Goal: Task Accomplishment & Management: Manage account settings

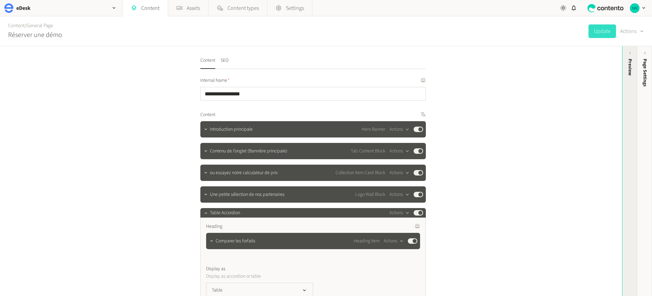
click at [629, 58] on div "Preview" at bounding box center [629, 111] width 15 height 122
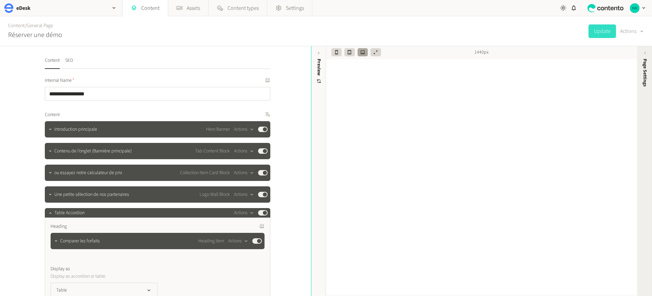
click at [640, 77] on div "Page Settings" at bounding box center [644, 111] width 15 height 122
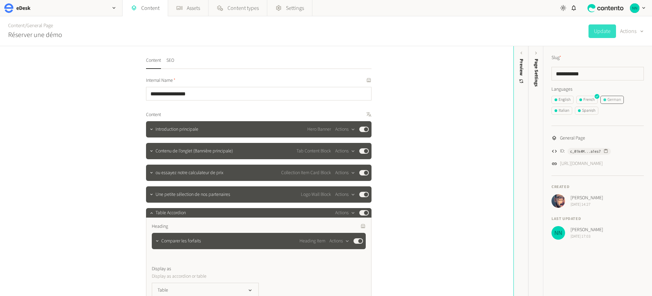
click at [616, 99] on div "German" at bounding box center [611, 100] width 17 height 6
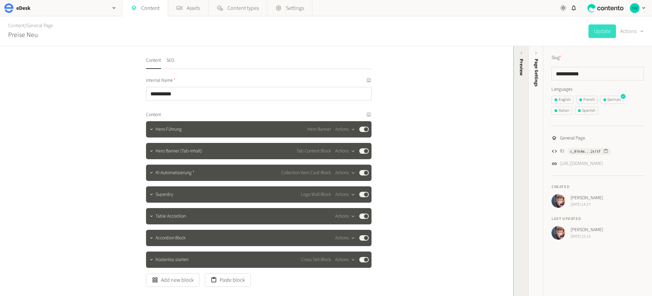
click at [522, 85] on div "Preview" at bounding box center [520, 111] width 15 height 122
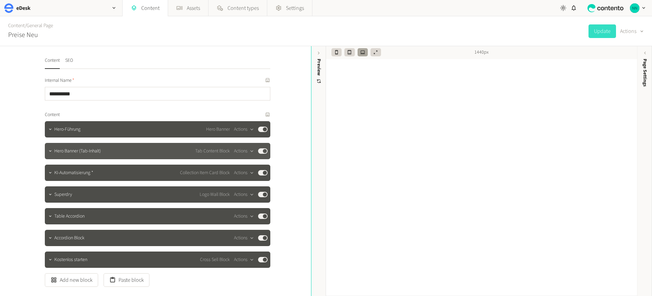
click at [54, 151] on span "Hero Banner (Tab-Inhalt)" at bounding box center [77, 151] width 46 height 7
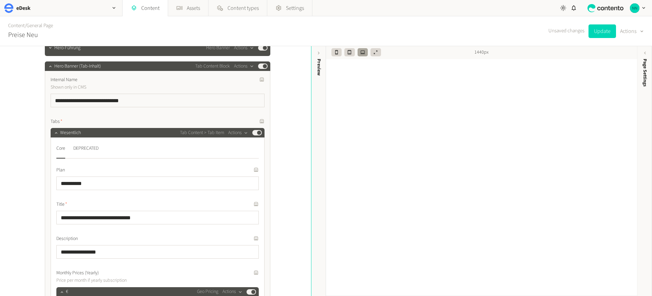
scroll to position [78, 0]
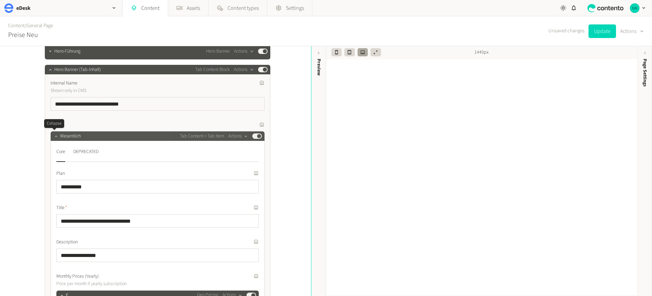
click at [54, 135] on icon "button" at bounding box center [56, 136] width 5 height 5
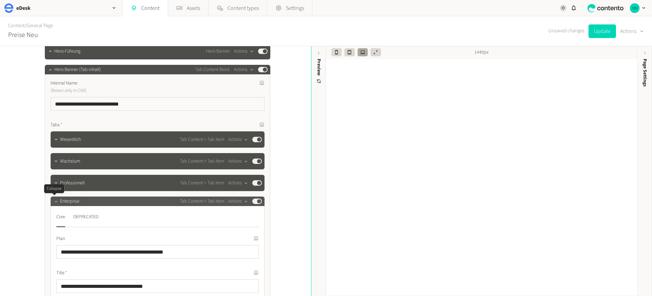
click at [55, 201] on icon "button" at bounding box center [56, 201] width 5 height 5
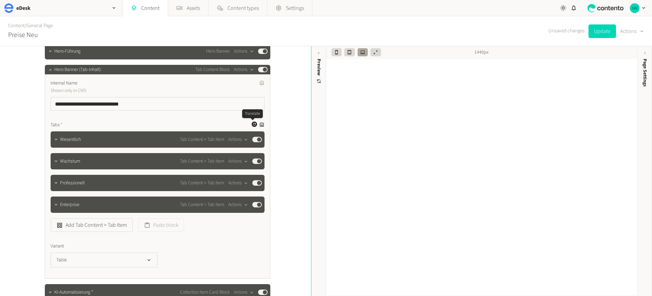
click at [253, 123] on icon "button" at bounding box center [254, 124] width 3 height 3
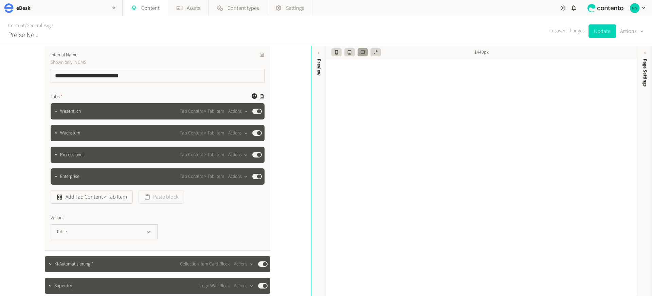
scroll to position [164, 0]
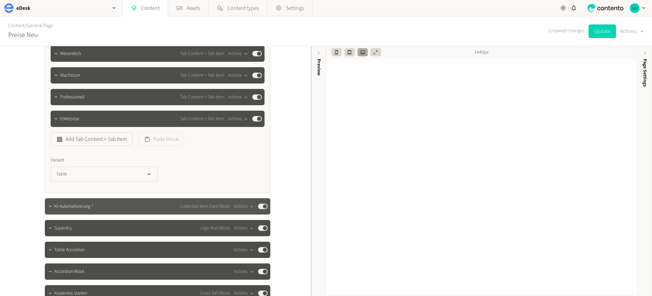
click at [71, 204] on span "KI-Automatisierung *" at bounding box center [73, 206] width 39 height 7
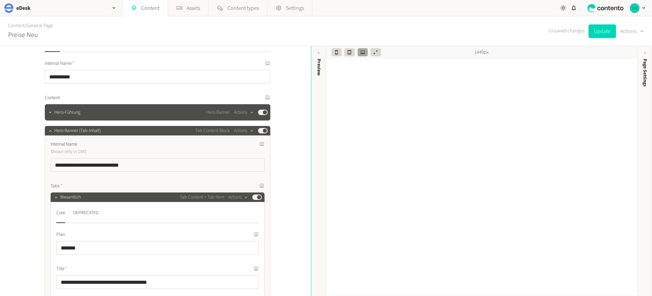
scroll to position [19, 0]
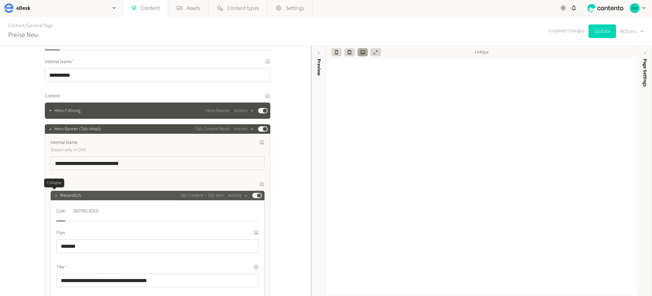
click at [54, 196] on icon "button" at bounding box center [56, 195] width 5 height 5
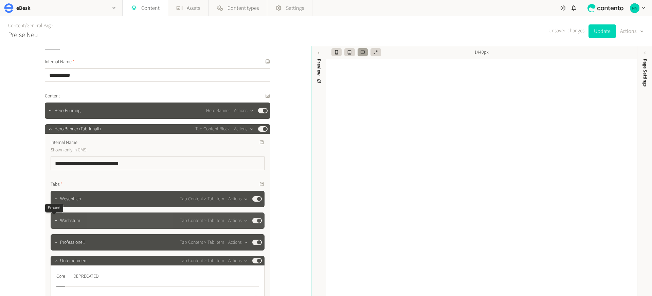
click at [54, 219] on icon "button" at bounding box center [56, 220] width 5 height 5
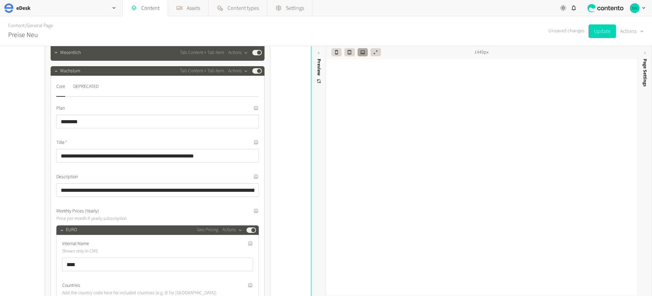
scroll to position [165, 0]
click at [246, 211] on icon "button" at bounding box center [248, 210] width 4 height 4
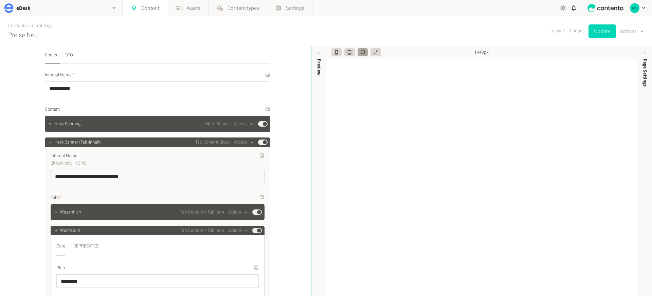
scroll to position [0, 0]
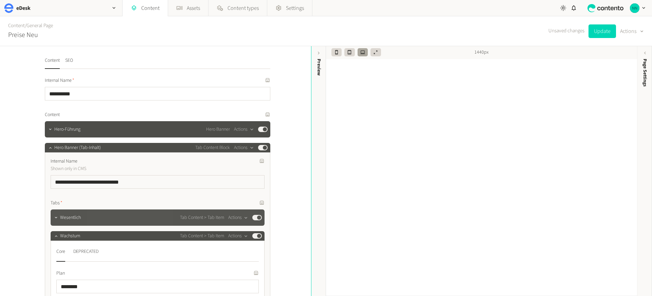
click at [64, 218] on span "Wesentlich" at bounding box center [70, 217] width 21 height 7
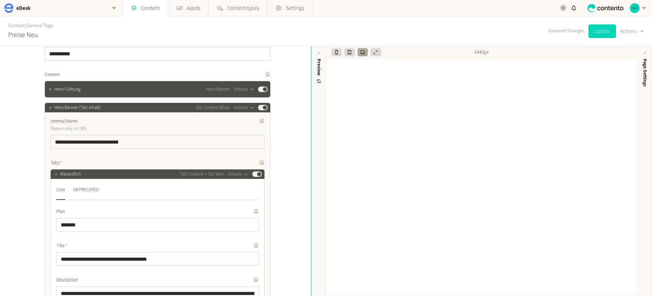
scroll to position [49, 0]
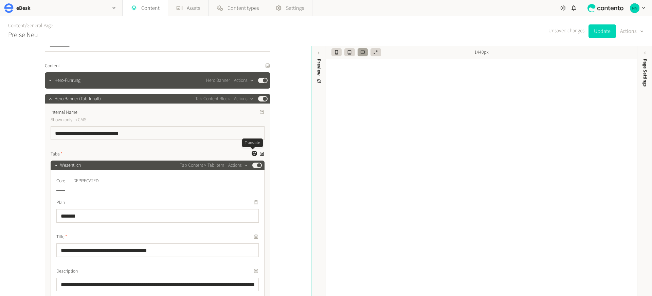
click at [252, 154] on icon "button" at bounding box center [254, 153] width 4 height 4
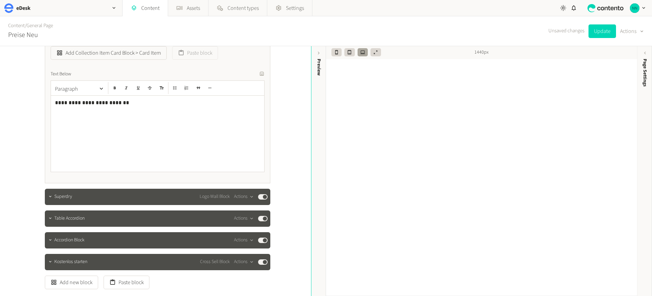
scroll to position [5824, 0]
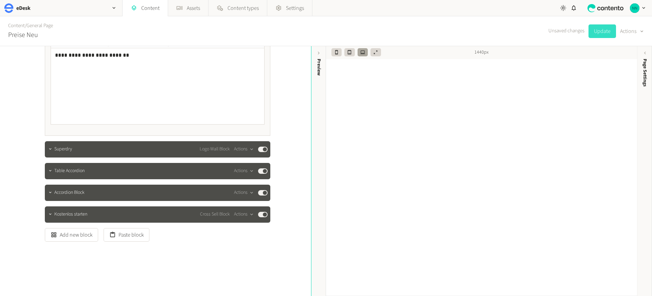
click at [593, 26] on button "Update" at bounding box center [601, 31] width 27 height 14
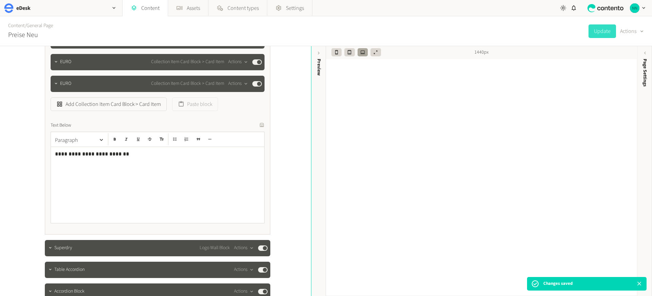
scroll to position [5733, 0]
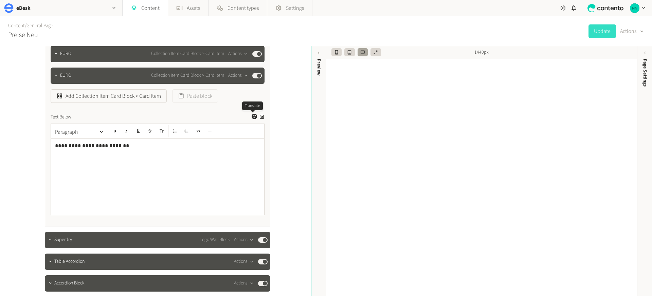
click at [252, 117] on icon "button" at bounding box center [254, 116] width 4 height 4
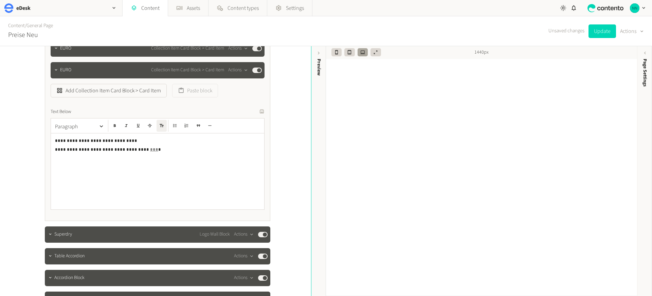
scroll to position [5747, 0]
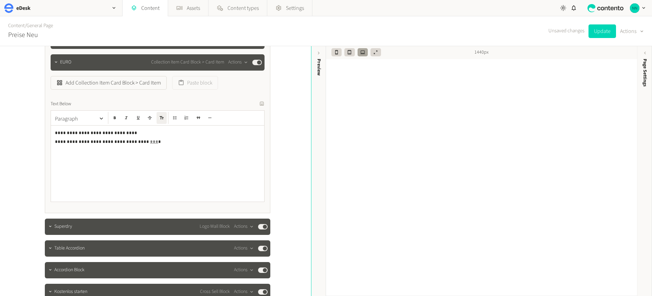
drag, startPoint x: 607, startPoint y: 34, endPoint x: 565, endPoint y: 61, distance: 50.5
click at [607, 34] on button "Update" at bounding box center [601, 31] width 27 height 14
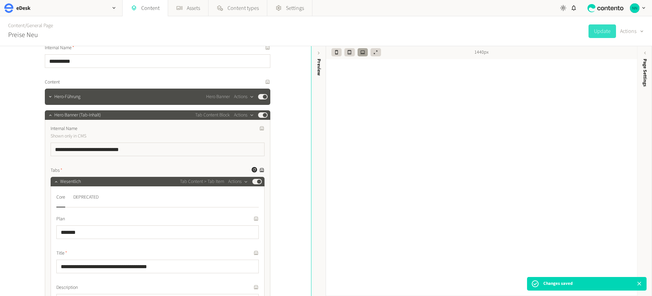
scroll to position [0, 0]
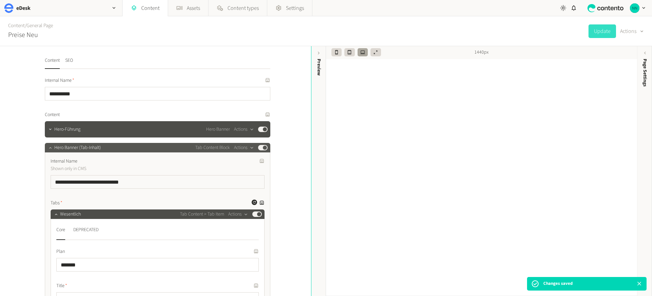
click at [49, 146] on icon "button" at bounding box center [50, 147] width 5 height 5
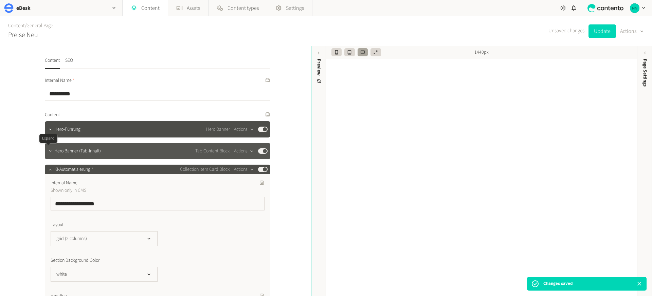
click at [48, 149] on icon "button" at bounding box center [50, 151] width 5 height 5
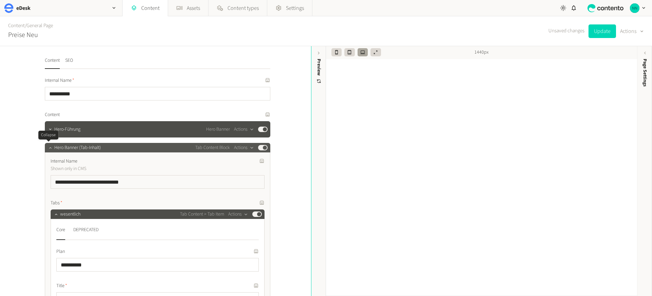
click at [48, 148] on icon "button" at bounding box center [50, 147] width 5 height 5
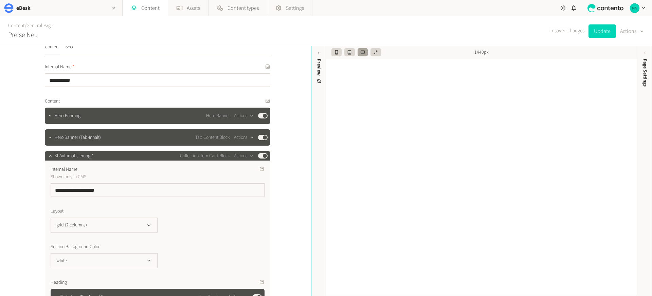
scroll to position [92, 0]
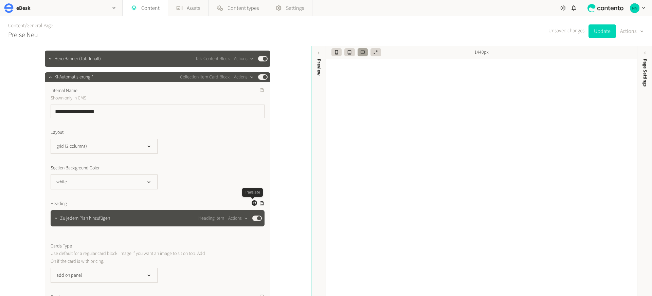
click at [252, 203] on icon "button" at bounding box center [254, 203] width 4 height 4
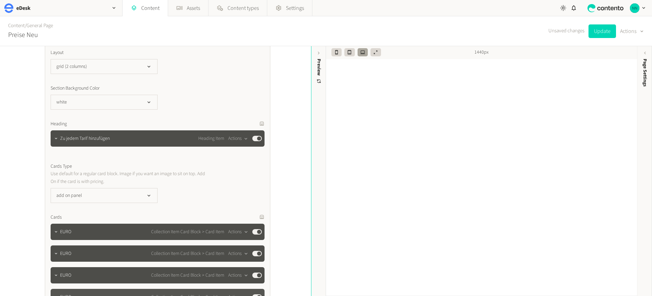
scroll to position [288, 0]
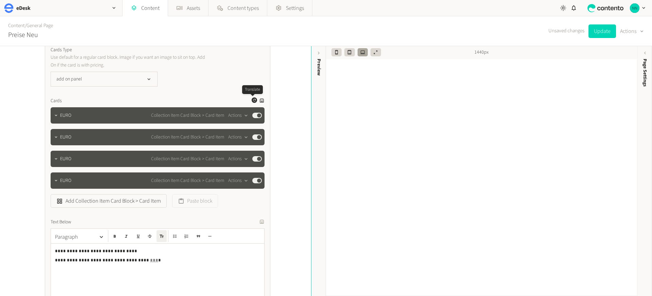
click at [252, 100] on icon "button" at bounding box center [254, 100] width 4 height 4
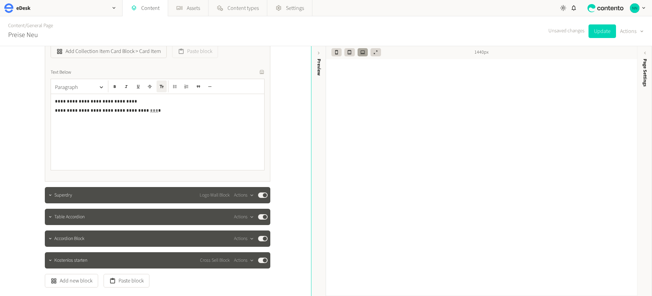
scroll to position [484, 0]
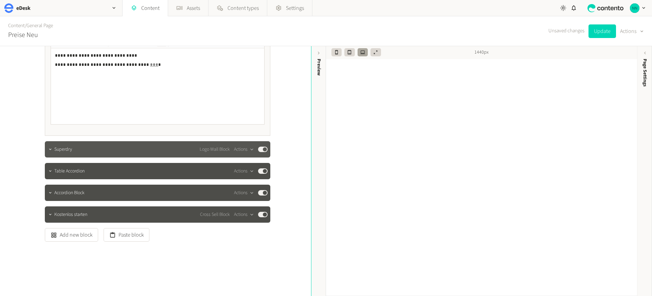
click at [65, 150] on span "Superdry" at bounding box center [63, 149] width 18 height 7
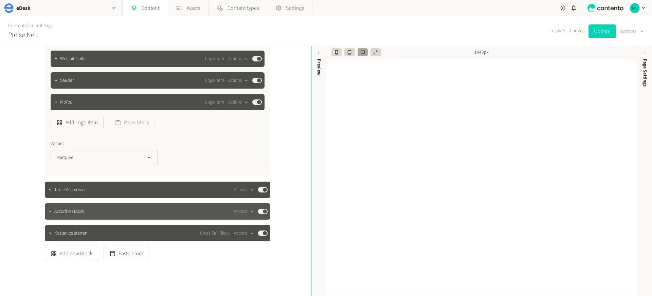
scroll to position [826, 0]
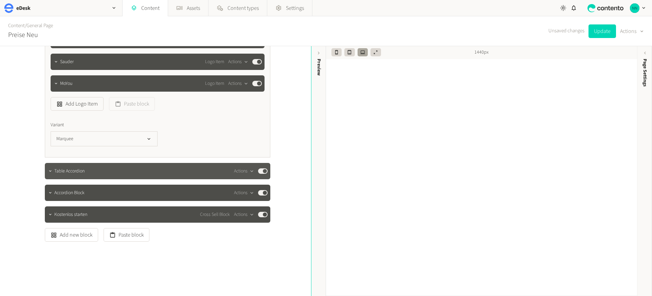
click at [70, 174] on span "Table Accordion" at bounding box center [69, 171] width 30 height 7
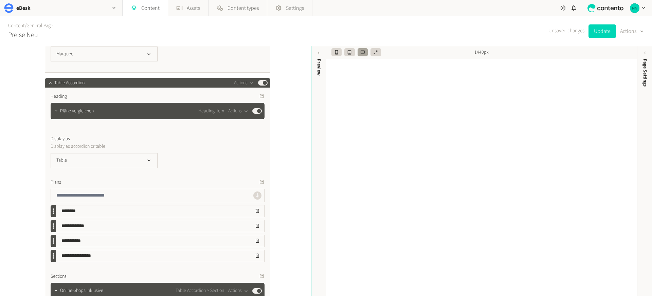
scroll to position [1029, 0]
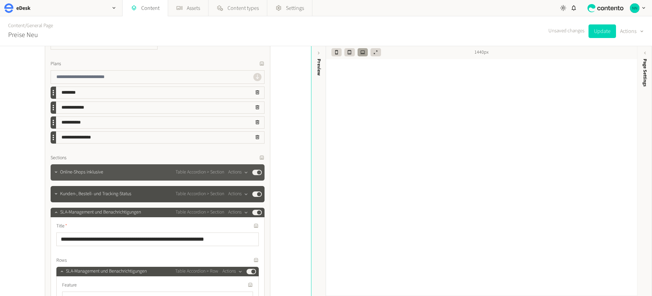
click at [84, 176] on div "Online-Shops inklusive Table Accordion > Section Actions Published" at bounding box center [161, 172] width 202 height 8
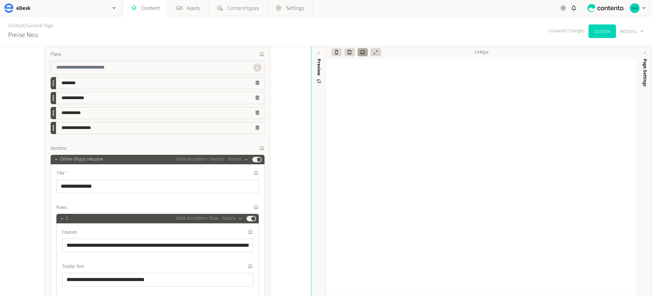
scroll to position [1040, 0]
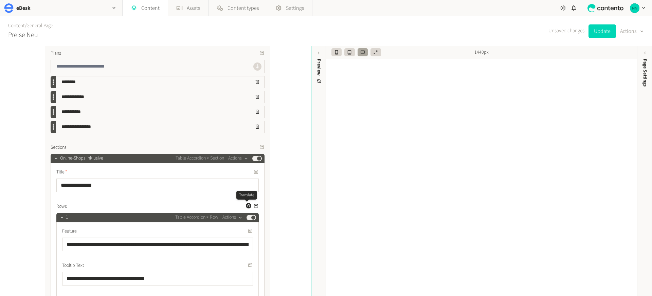
click at [246, 207] on icon "button" at bounding box center [248, 206] width 4 height 4
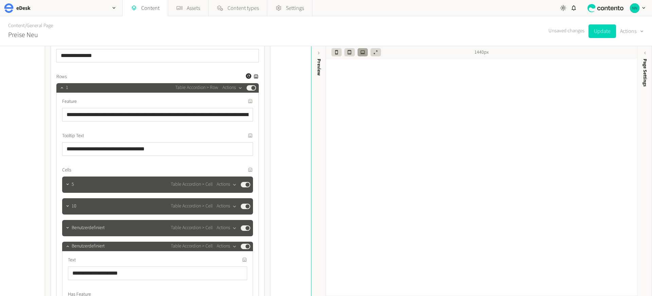
scroll to position [1162, 0]
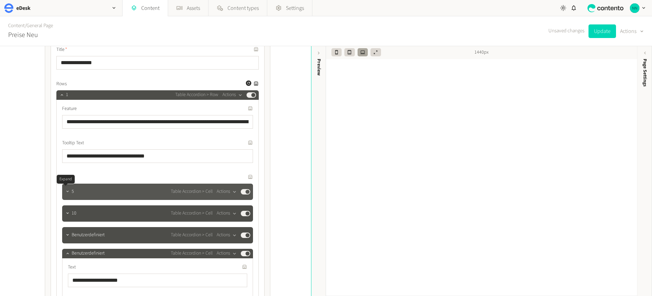
click at [65, 193] on icon "button" at bounding box center [67, 191] width 5 height 5
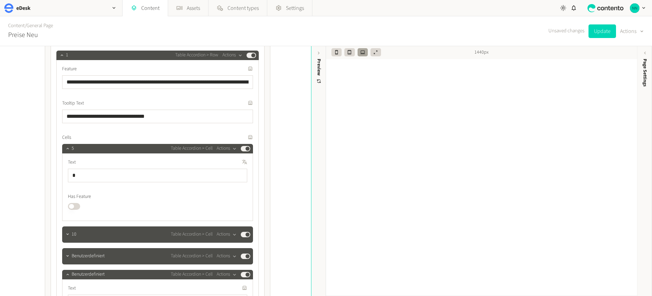
scroll to position [1212, 0]
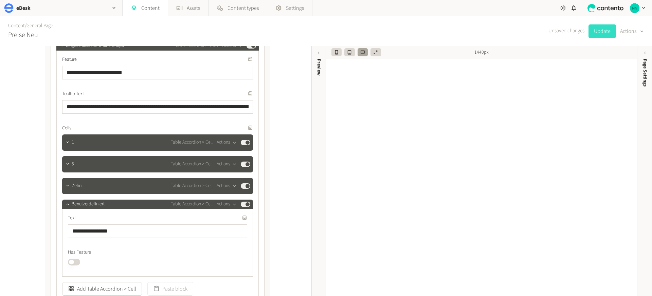
click at [602, 33] on button "Update" at bounding box center [601, 31] width 27 height 14
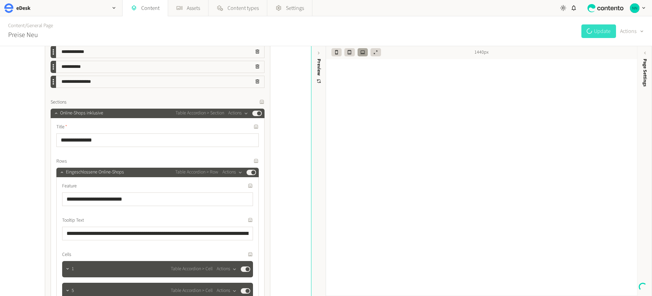
scroll to position [1080, 0]
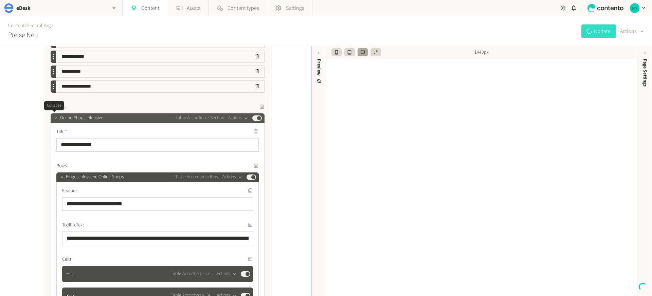
click at [54, 116] on icon "button" at bounding box center [56, 117] width 5 height 5
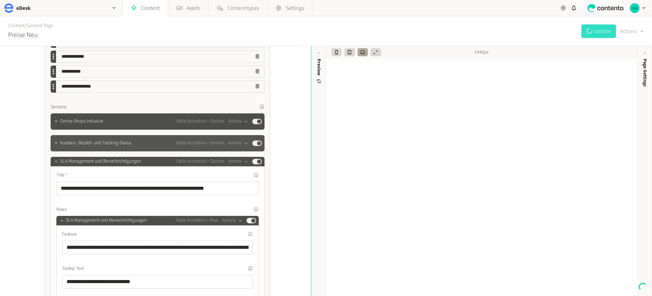
click at [77, 145] on span "Kunden-, Bestell- und Tracking-Status" at bounding box center [95, 142] width 71 height 7
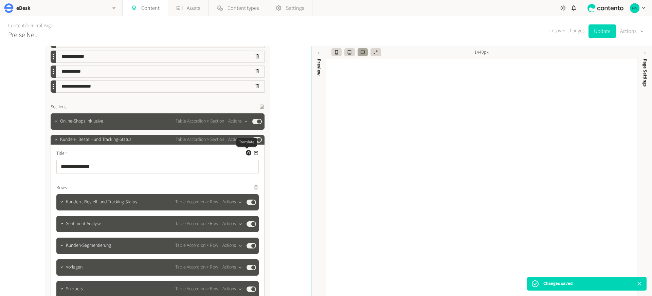
click at [246, 153] on icon "button" at bounding box center [248, 153] width 4 height 4
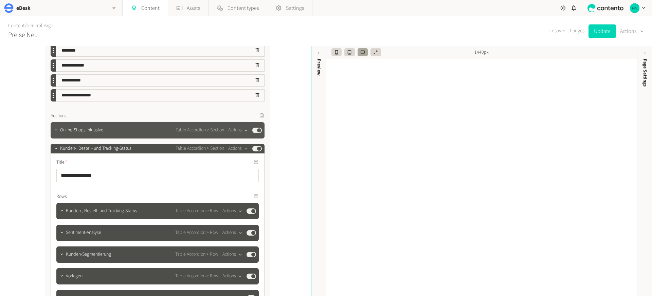
scroll to position [1071, 0]
click at [55, 132] on icon "button" at bounding box center [56, 130] width 5 height 5
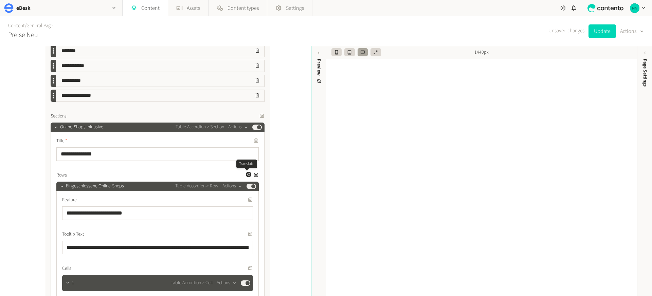
click at [246, 175] on icon "button" at bounding box center [248, 174] width 4 height 4
click at [247, 140] on icon "button" at bounding box center [248, 140] width 4 height 4
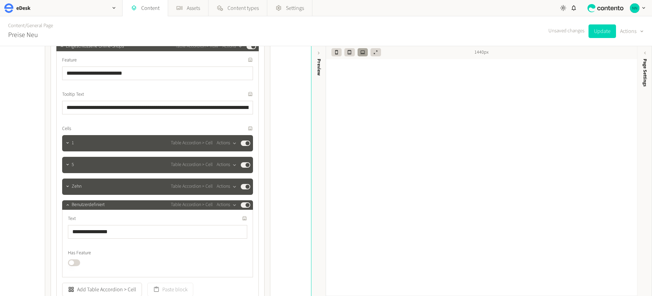
scroll to position [1159, 0]
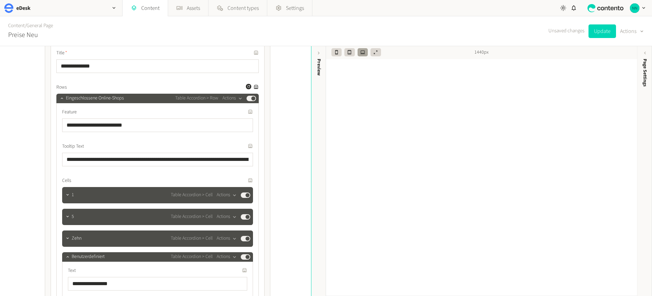
click at [293, 150] on div "**********" at bounding box center [155, 171] width 311 height 250
click at [598, 30] on button "Update" at bounding box center [601, 31] width 27 height 14
click at [60, 96] on icon "button" at bounding box center [61, 98] width 5 height 5
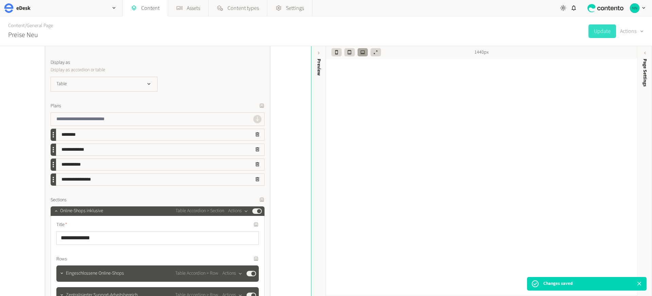
scroll to position [1102, 0]
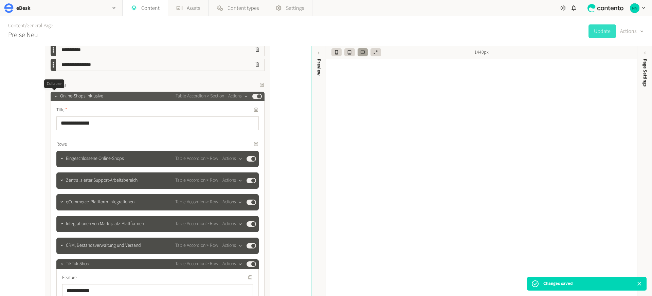
click at [54, 95] on icon "button" at bounding box center [56, 96] width 5 height 5
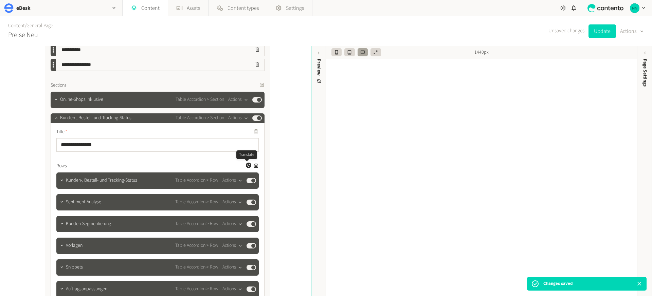
click at [246, 165] on icon "button" at bounding box center [248, 165] width 4 height 4
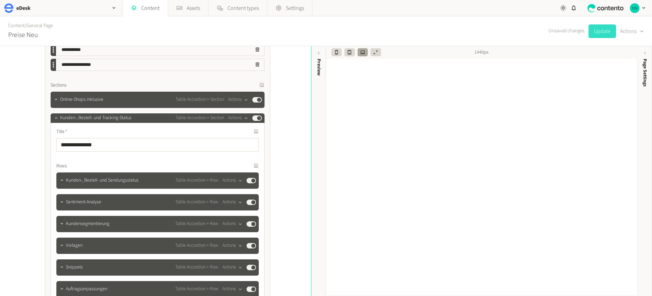
click at [593, 31] on button "Update" at bounding box center [601, 31] width 27 height 14
click at [55, 118] on icon "button" at bounding box center [56, 117] width 5 height 5
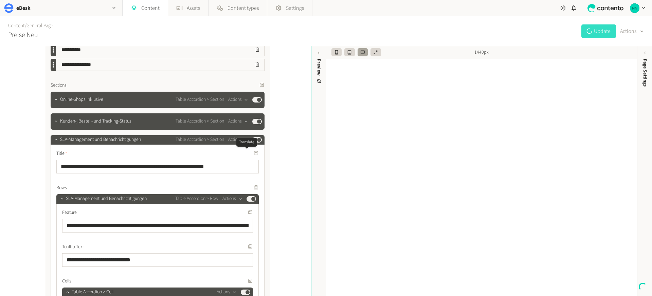
drag, startPoint x: 246, startPoint y: 154, endPoint x: 312, endPoint y: 171, distance: 68.4
click at [246, 154] on icon "button" at bounding box center [248, 153] width 4 height 4
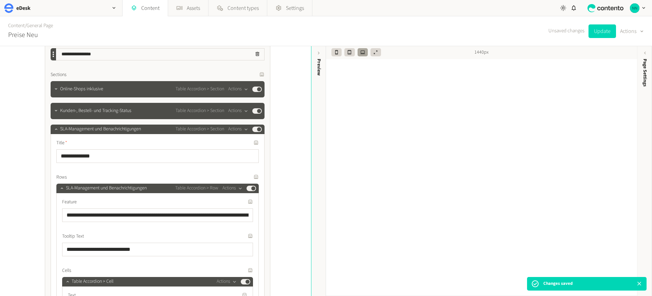
scroll to position [1114, 0]
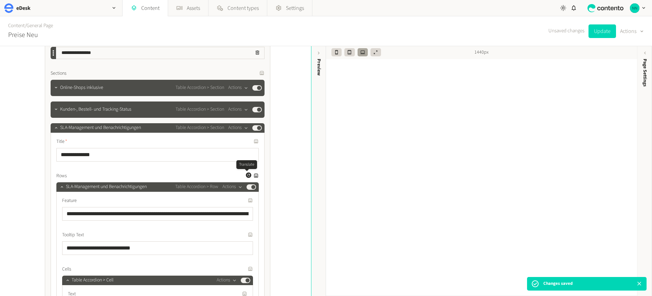
click at [247, 175] on icon "button" at bounding box center [248, 175] width 4 height 4
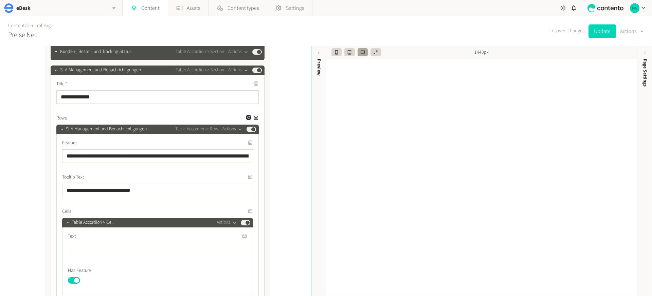
scroll to position [1169, 0]
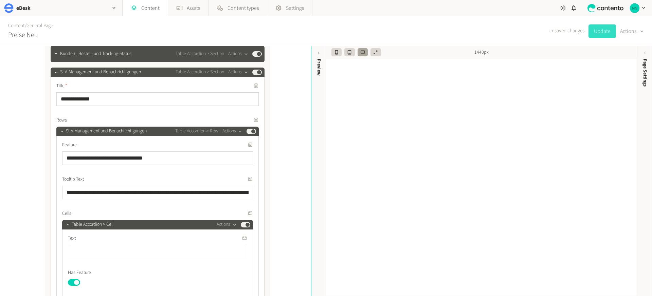
click at [596, 30] on button "Update" at bounding box center [601, 31] width 27 height 14
click at [54, 71] on icon "button" at bounding box center [56, 72] width 5 height 5
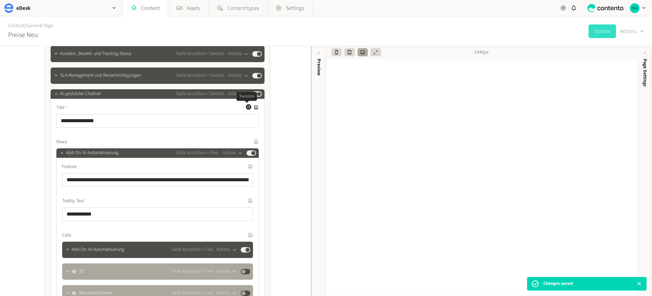
click at [246, 108] on icon "button" at bounding box center [248, 107] width 4 height 4
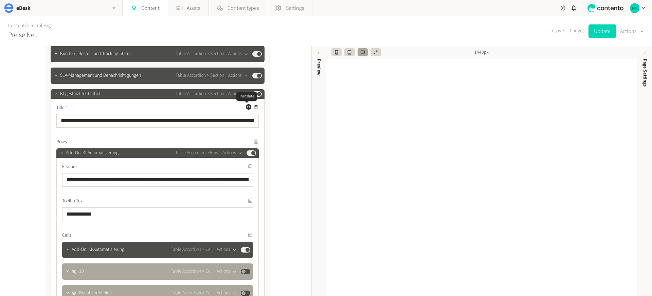
click at [248, 108] on icon "button" at bounding box center [248, 107] width 4 height 4
click at [247, 141] on icon "button" at bounding box center [248, 141] width 3 height 3
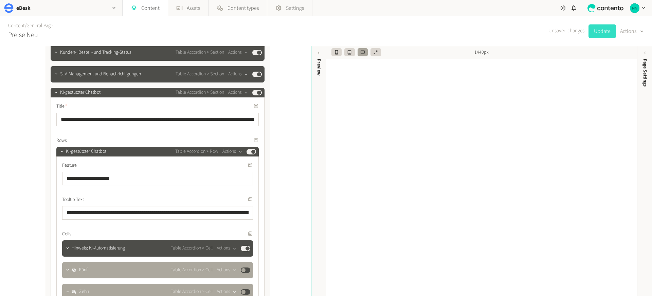
click at [598, 27] on button "Update" at bounding box center [601, 31] width 27 height 14
click at [56, 93] on icon "button" at bounding box center [56, 92] width 5 height 5
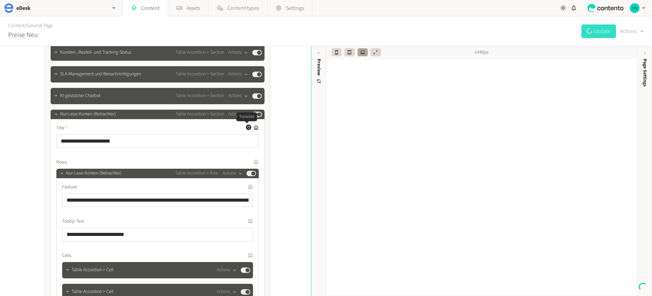
click at [246, 128] on icon "button" at bounding box center [248, 127] width 4 height 4
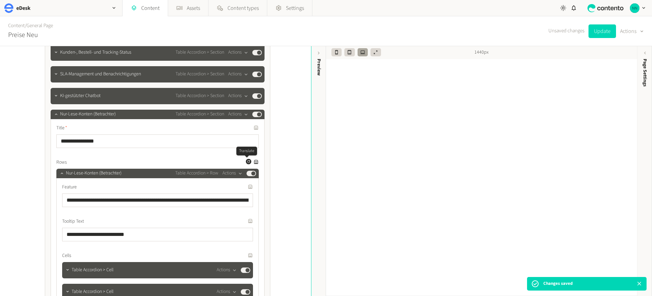
click at [246, 162] on icon "button" at bounding box center [248, 162] width 4 height 4
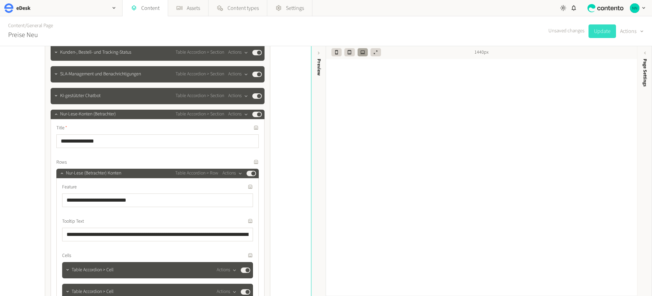
click at [598, 31] on button "Update" at bounding box center [601, 31] width 27 height 14
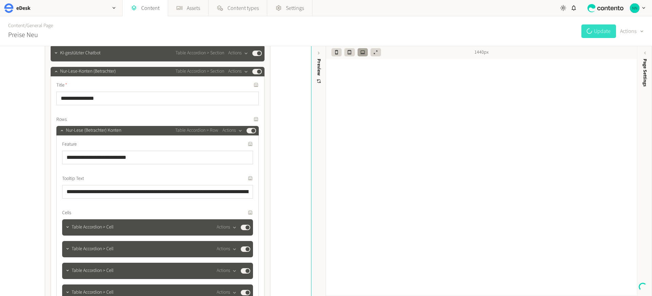
scroll to position [1205, 0]
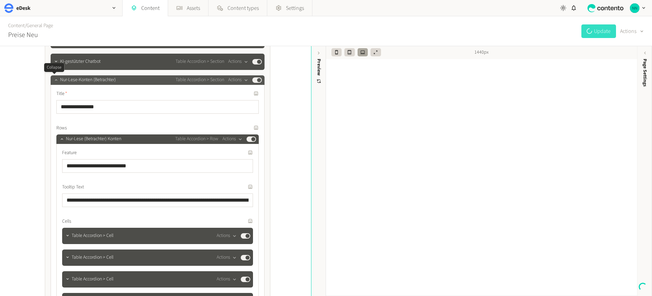
click at [56, 81] on icon "button" at bounding box center [56, 79] width 5 height 5
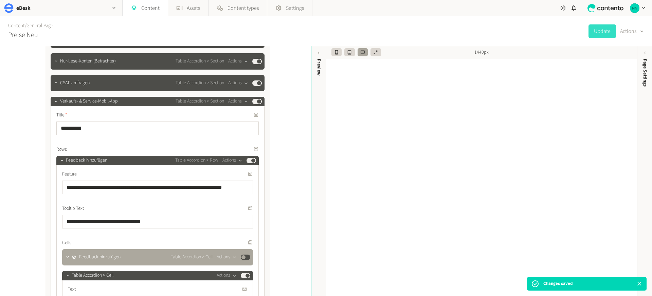
scroll to position [1174, 0]
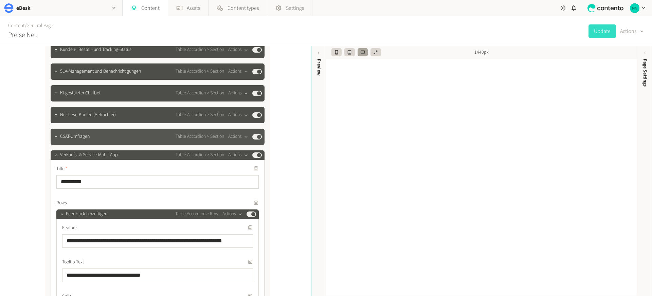
click at [68, 135] on span "CSAT-Umfragen" at bounding box center [75, 136] width 30 height 7
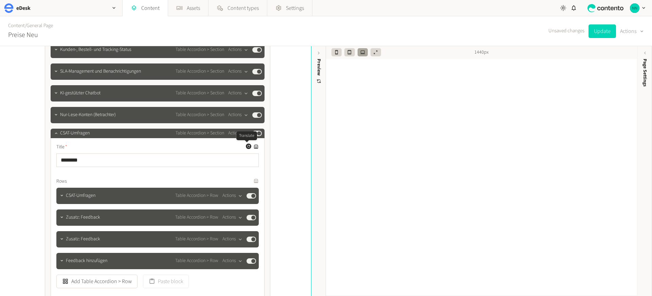
click at [248, 146] on icon "button" at bounding box center [248, 146] width 4 height 4
click at [246, 180] on icon "button" at bounding box center [248, 181] width 4 height 4
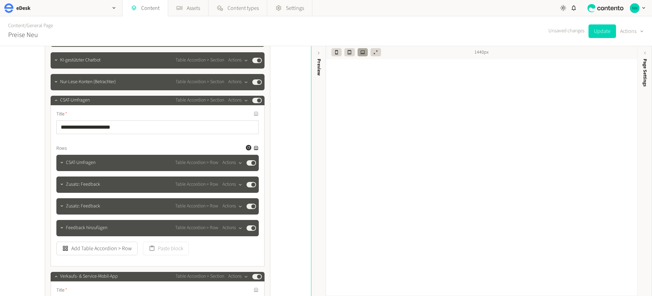
scroll to position [1258, 0]
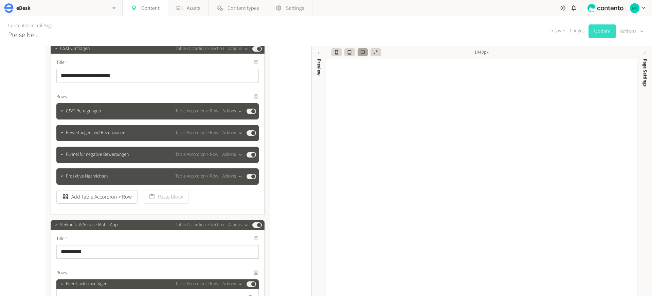
click at [593, 30] on button "Update" at bounding box center [601, 31] width 27 height 14
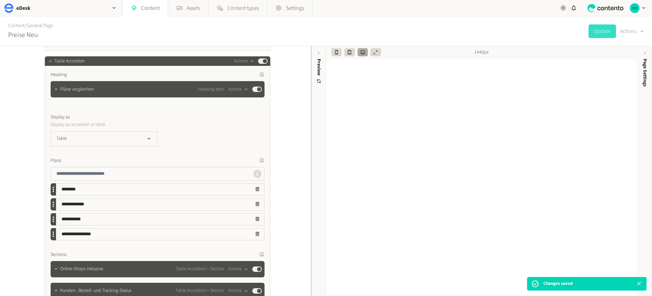
scroll to position [1105, 0]
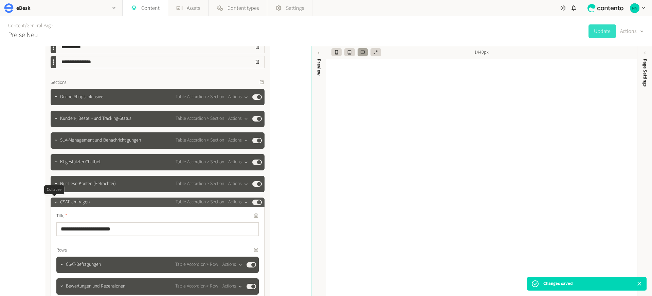
click at [54, 203] on icon "button" at bounding box center [56, 202] width 5 height 5
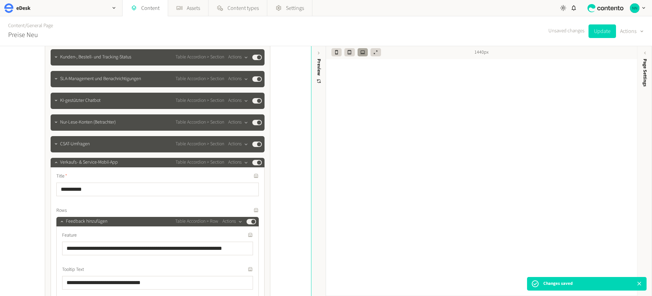
scroll to position [1166, 0]
click at [246, 175] on icon "button" at bounding box center [248, 175] width 4 height 4
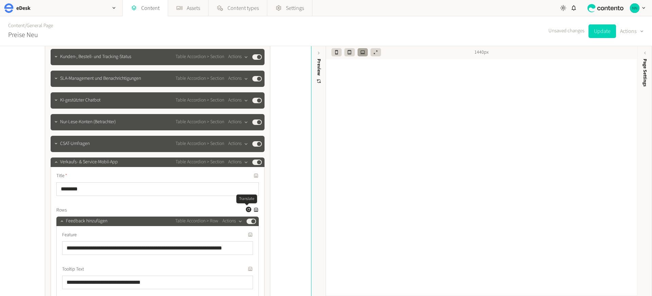
click at [246, 209] on icon "button" at bounding box center [248, 209] width 4 height 4
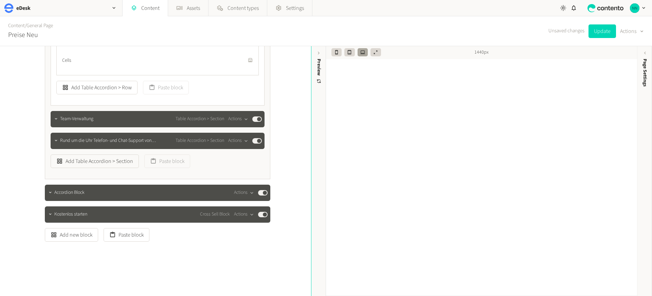
scroll to position [1692, 0]
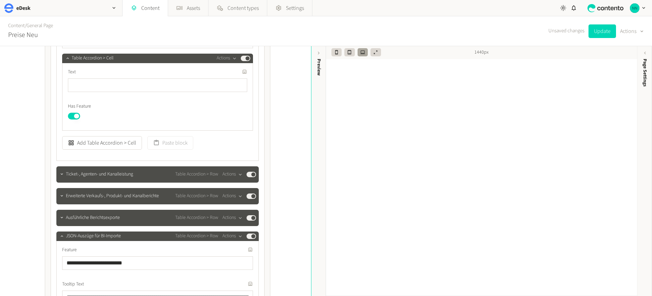
drag, startPoint x: 604, startPoint y: 29, endPoint x: 495, endPoint y: 82, distance: 121.0
click at [604, 29] on button "Update" at bounding box center [601, 31] width 27 height 14
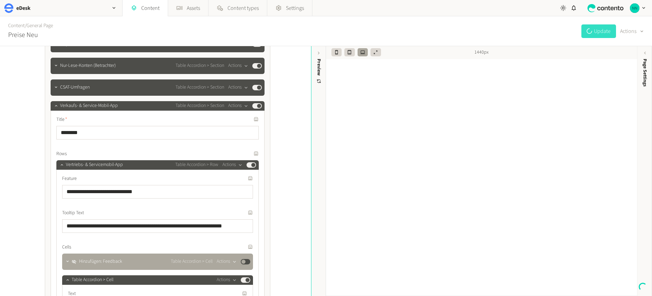
scroll to position [1149, 0]
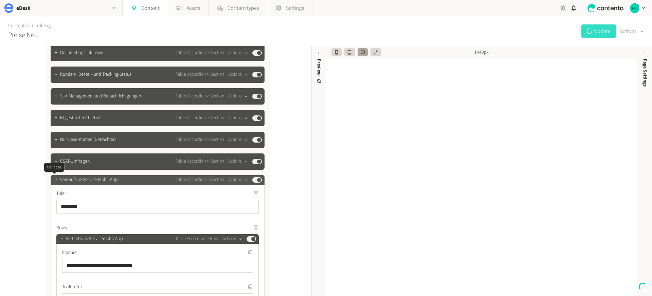
click at [54, 181] on icon "button" at bounding box center [56, 179] width 5 height 5
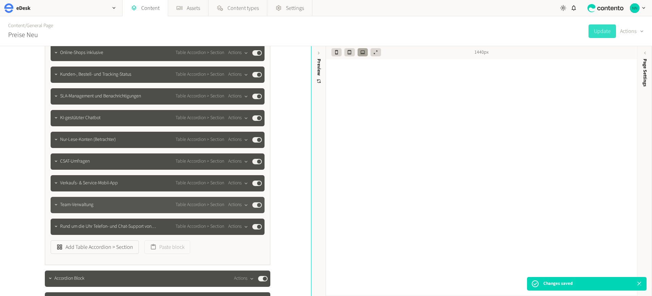
click at [60, 204] on span "Team-Verwaltung" at bounding box center [76, 204] width 33 height 7
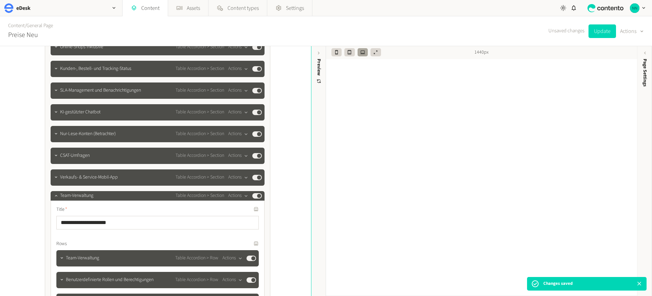
scroll to position [1159, 0]
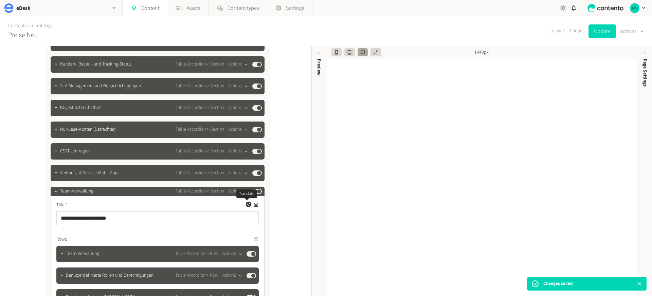
click at [248, 204] on icon "button" at bounding box center [248, 204] width 4 height 4
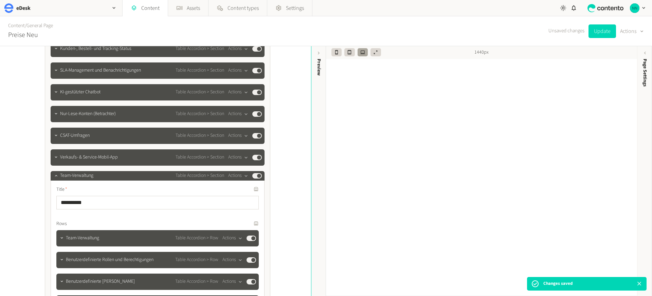
scroll to position [1222, 0]
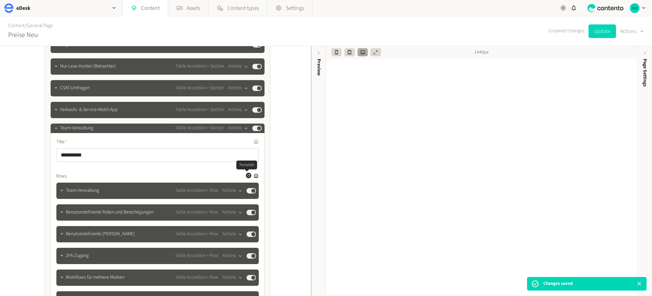
click at [247, 176] on icon "button" at bounding box center [248, 175] width 3 height 3
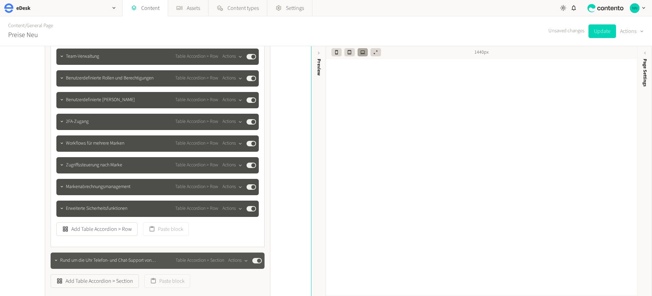
scroll to position [1269, 0]
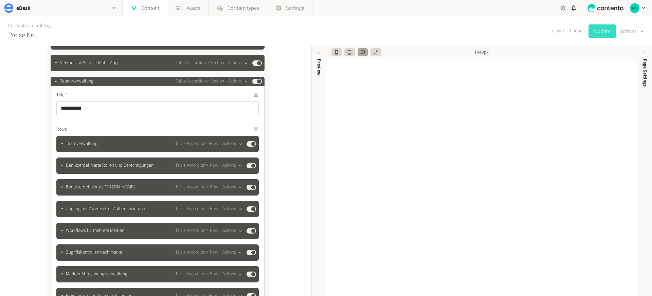
click at [602, 30] on button "Update" at bounding box center [601, 31] width 27 height 14
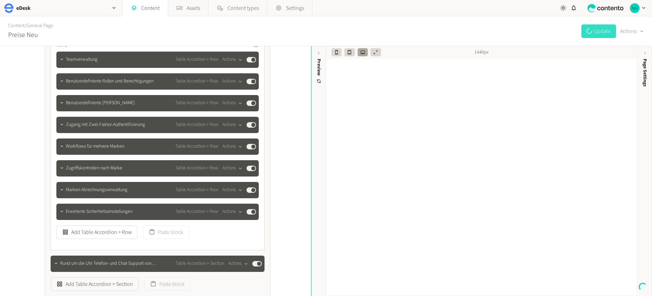
scroll to position [1423, 0]
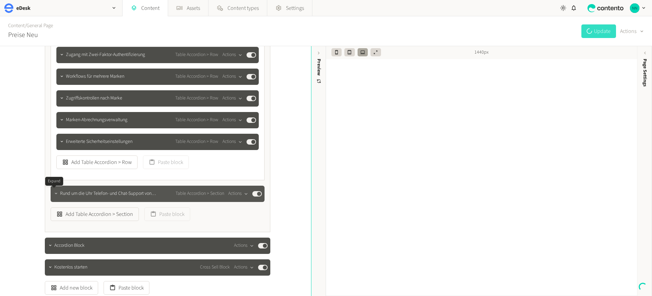
click at [55, 194] on icon "button" at bounding box center [56, 193] width 2 height 1
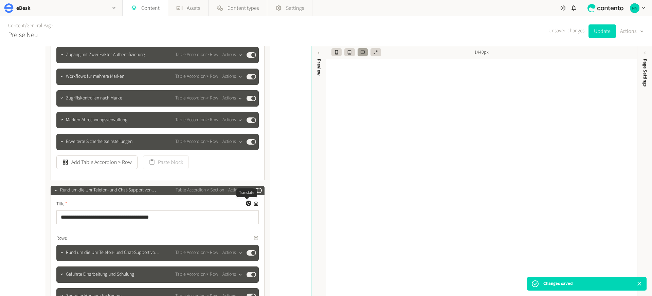
click at [247, 204] on icon "button" at bounding box center [248, 203] width 3 height 3
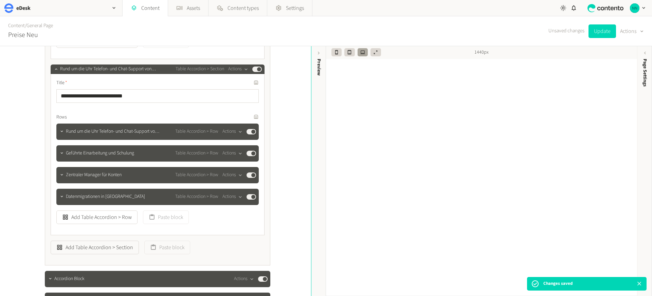
scroll to position [1549, 0]
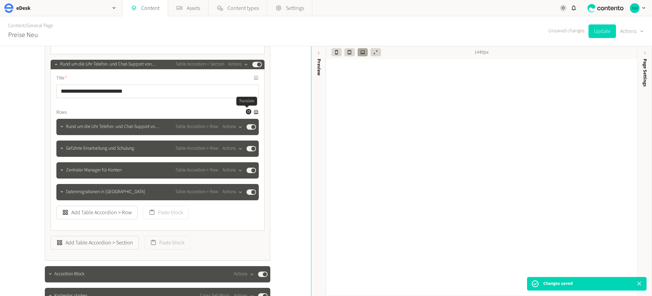
click at [246, 112] on icon "button" at bounding box center [248, 112] width 4 height 4
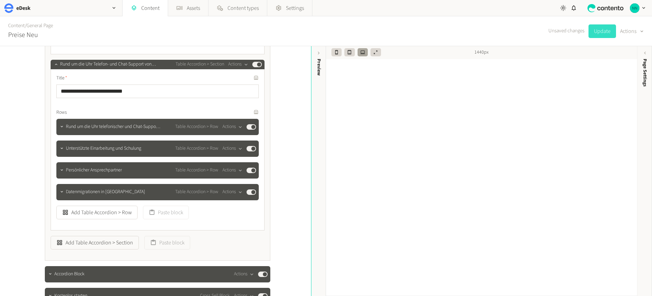
click at [593, 29] on button "Update" at bounding box center [601, 31] width 27 height 14
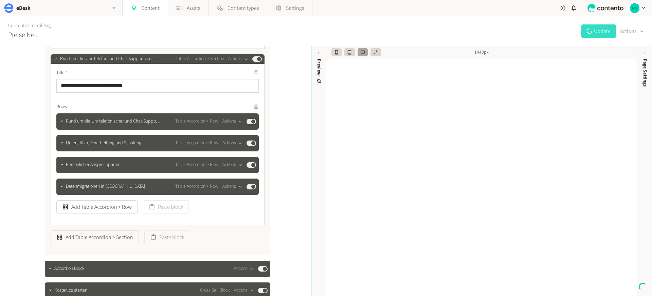
scroll to position [1562, 0]
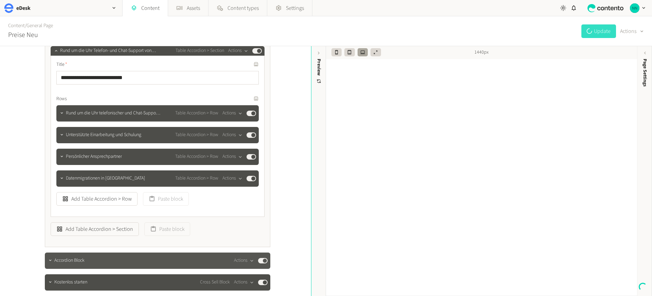
click at [56, 261] on span "Accordion Block" at bounding box center [69, 260] width 30 height 7
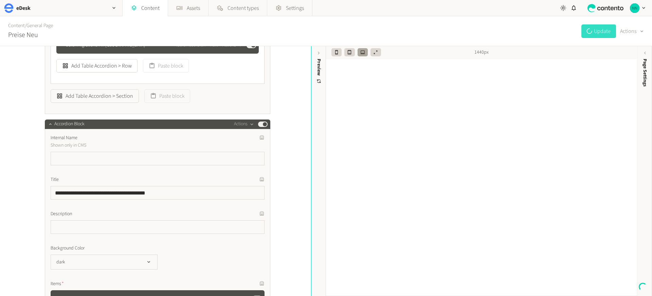
scroll to position [1699, 0]
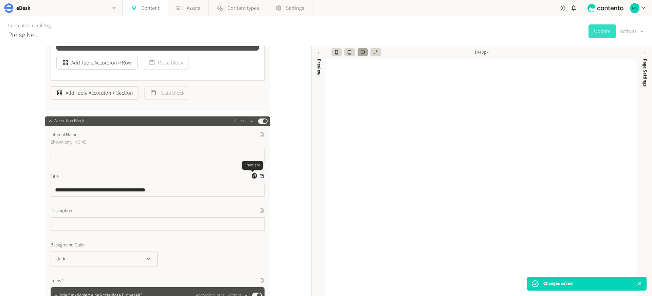
click at [253, 175] on icon "button" at bounding box center [254, 175] width 3 height 3
click at [252, 210] on icon "button" at bounding box center [254, 210] width 4 height 4
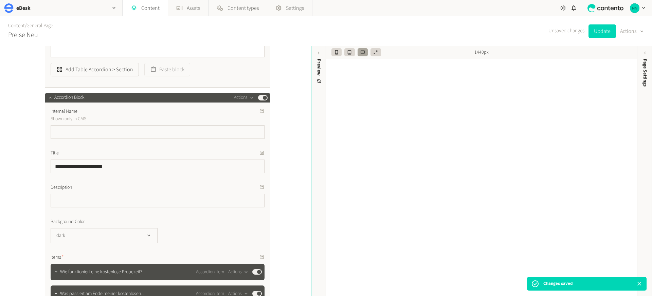
scroll to position [1738, 0]
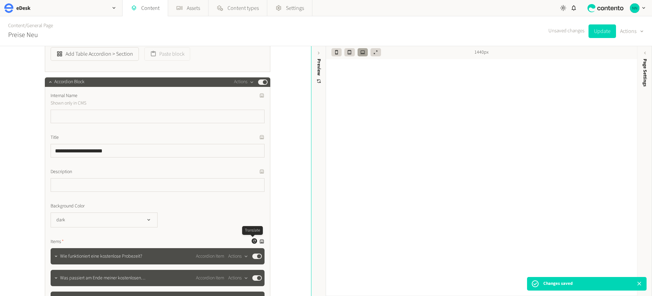
click at [252, 241] on icon "button" at bounding box center [254, 241] width 4 height 4
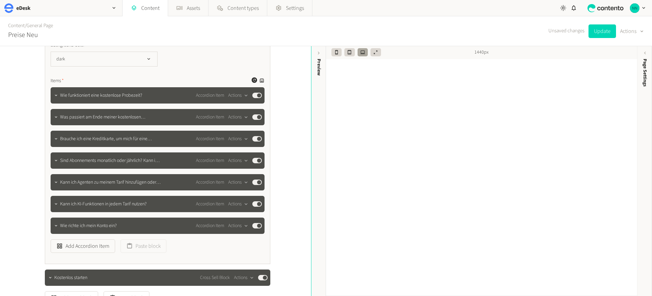
scroll to position [1949, 0]
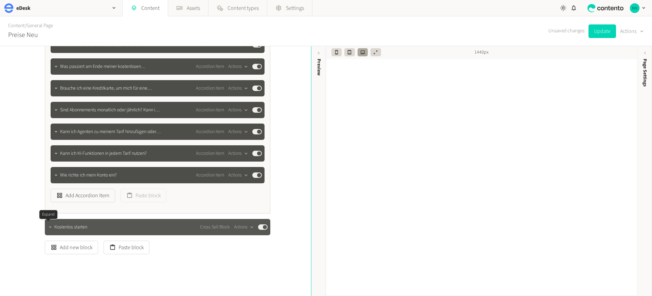
click at [50, 225] on icon "button" at bounding box center [50, 227] width 5 height 5
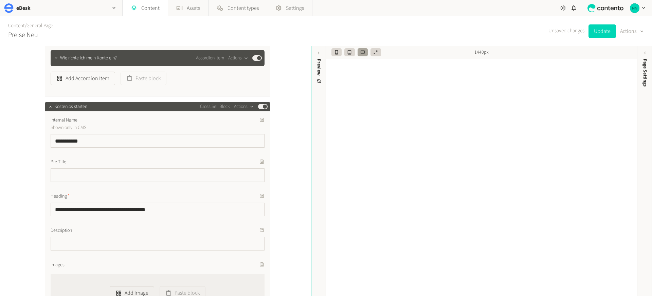
scroll to position [2080, 0]
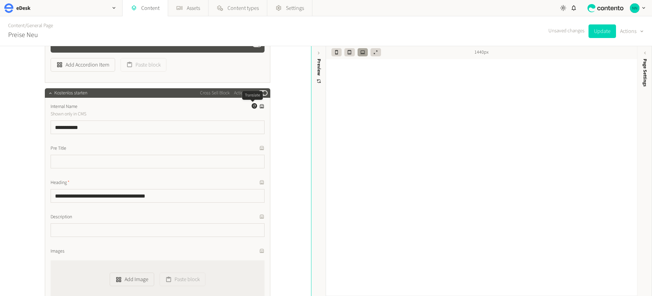
click at [252, 108] on button "Generate a translation for this field" at bounding box center [253, 105] width 5 height 5
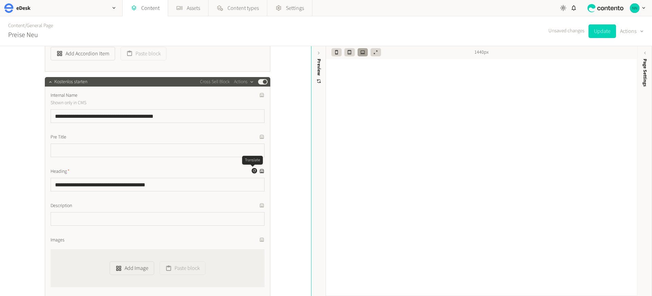
click at [253, 169] on icon "button" at bounding box center [254, 171] width 4 height 4
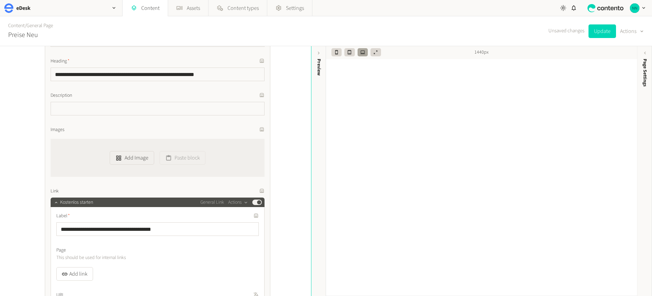
scroll to position [2214, 0]
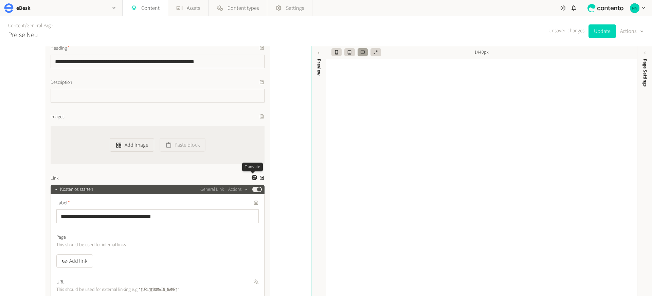
click at [252, 177] on icon "button" at bounding box center [254, 177] width 4 height 4
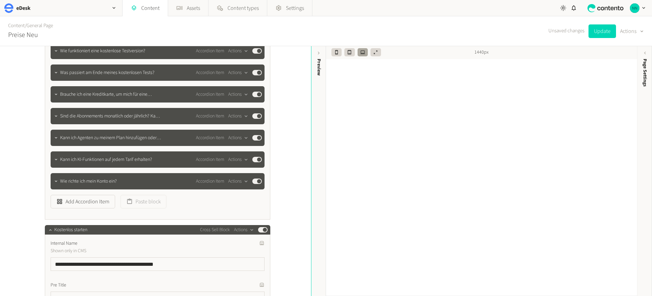
scroll to position [1865, 0]
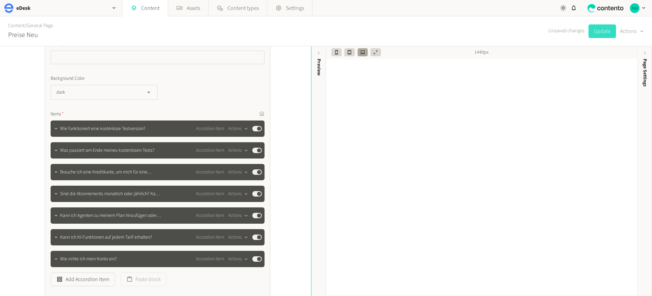
click at [603, 29] on button "Update" at bounding box center [601, 31] width 27 height 14
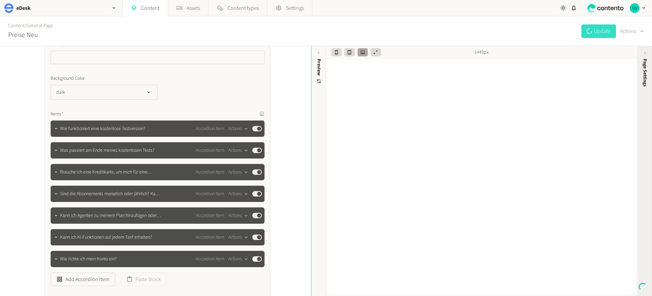
click at [644, 68] on span "Page Settings" at bounding box center [644, 73] width 7 height 28
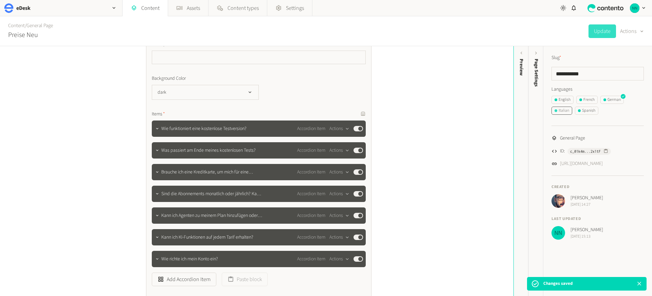
click at [565, 110] on div "Italian" at bounding box center [561, 111] width 15 height 6
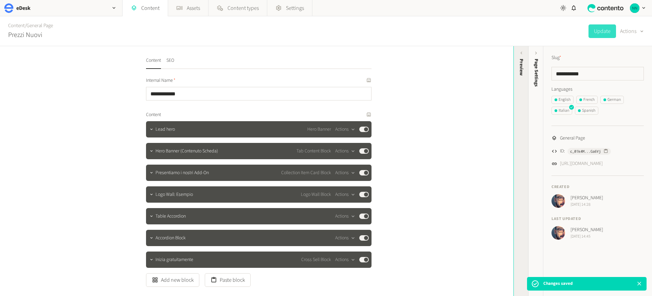
click at [523, 61] on div "Preview" at bounding box center [521, 67] width 7 height 17
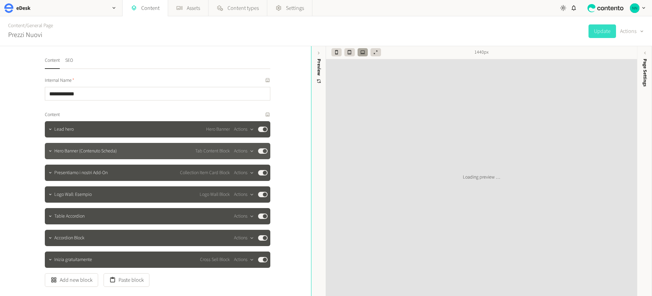
click at [68, 153] on span "Hero Banner (Contenuto Scheda)" at bounding box center [85, 151] width 62 height 7
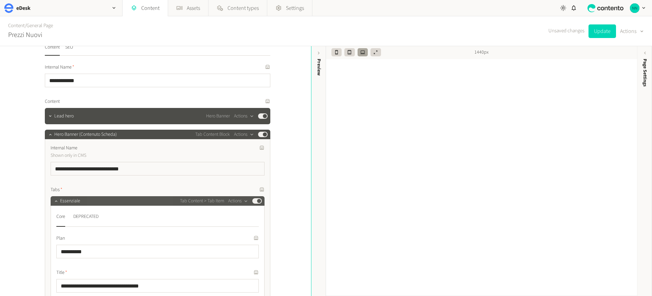
scroll to position [15, 0]
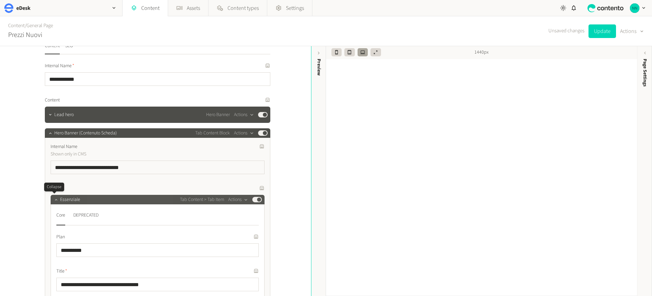
click at [54, 202] on icon "button" at bounding box center [56, 199] width 5 height 5
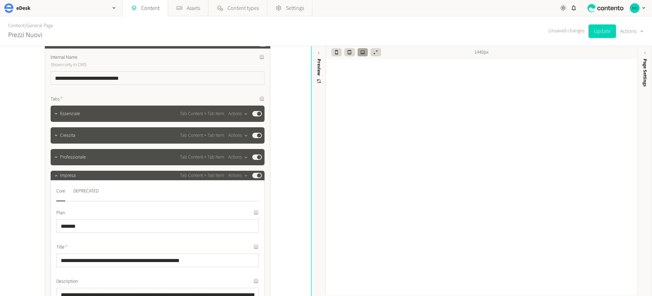
scroll to position [0, 0]
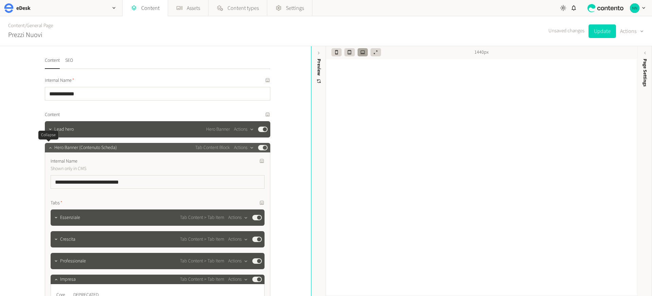
click at [48, 150] on icon "button" at bounding box center [50, 147] width 5 height 5
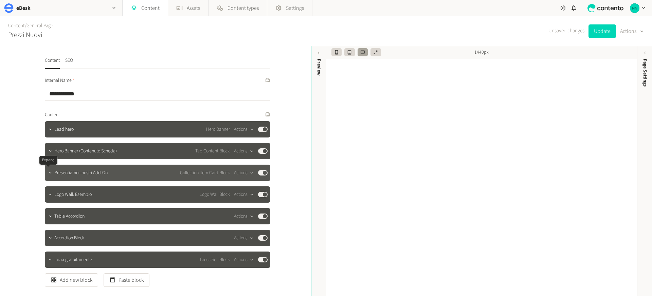
click at [50, 172] on icon "button" at bounding box center [50, 172] width 5 height 5
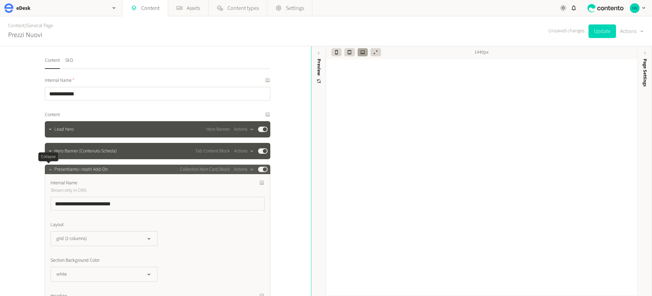
click at [49, 170] on icon "button" at bounding box center [50, 169] width 5 height 5
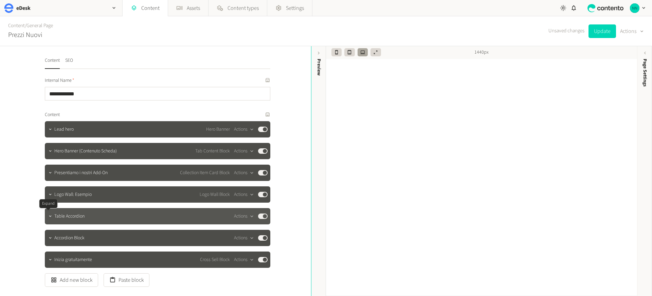
drag, startPoint x: 49, startPoint y: 213, endPoint x: 197, endPoint y: 214, distance: 148.3
click at [49, 213] on button "button" at bounding box center [50, 215] width 8 height 8
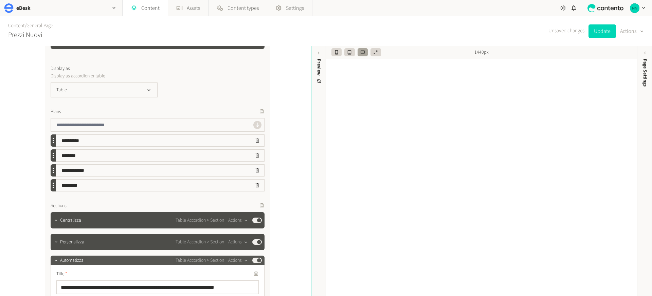
scroll to position [265, 0]
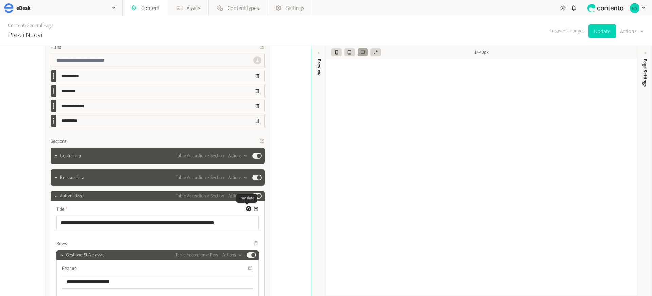
click at [246, 208] on icon "button" at bounding box center [248, 209] width 4 height 4
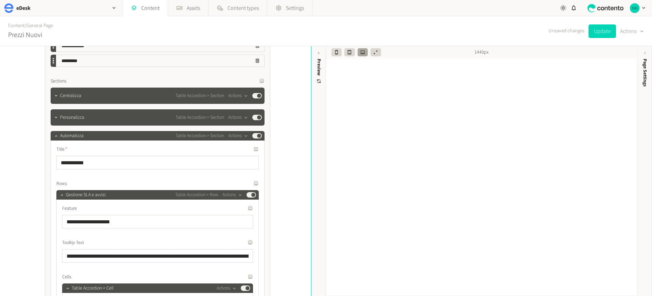
scroll to position [327, 0]
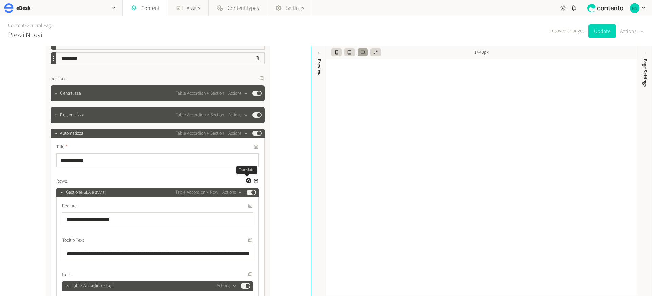
click at [246, 180] on icon "button" at bounding box center [248, 181] width 4 height 4
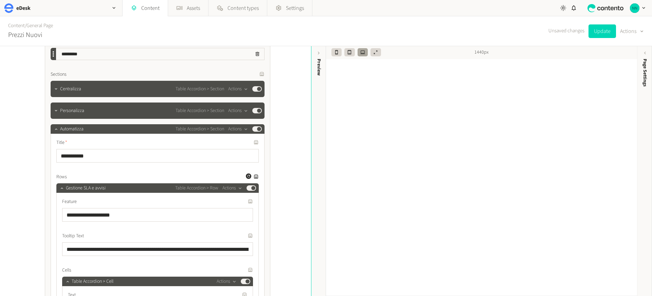
scroll to position [343, 0]
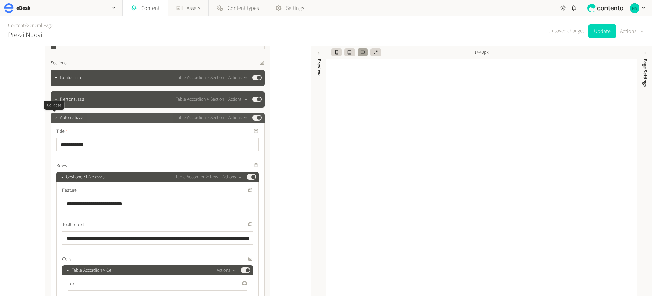
click at [54, 118] on icon "button" at bounding box center [56, 117] width 5 height 5
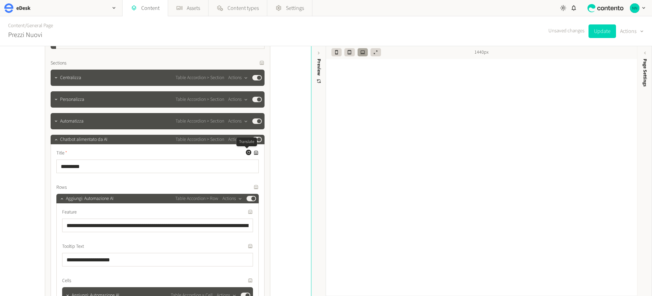
click at [246, 151] on icon "button" at bounding box center [248, 152] width 4 height 4
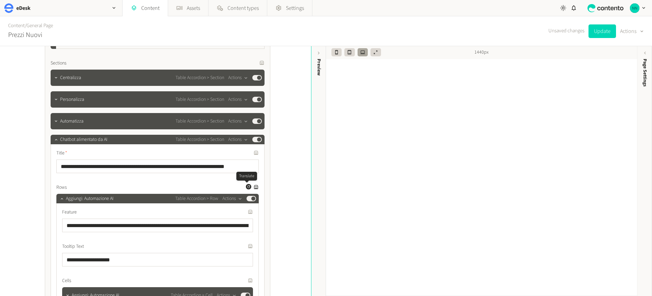
click at [246, 185] on icon "button" at bounding box center [248, 187] width 4 height 4
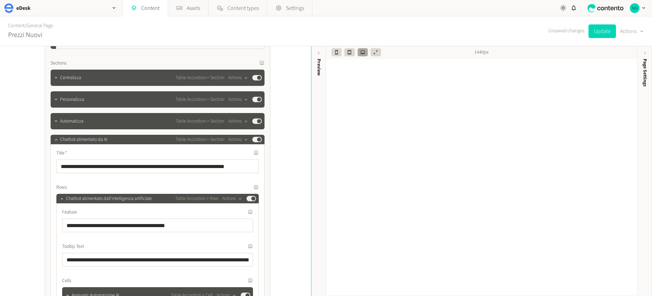
drag, startPoint x: 608, startPoint y: 29, endPoint x: 581, endPoint y: 60, distance: 40.9
click at [608, 29] on button "Update" at bounding box center [601, 31] width 27 height 14
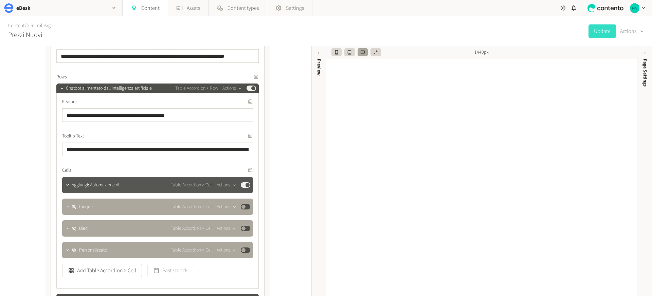
scroll to position [281, 0]
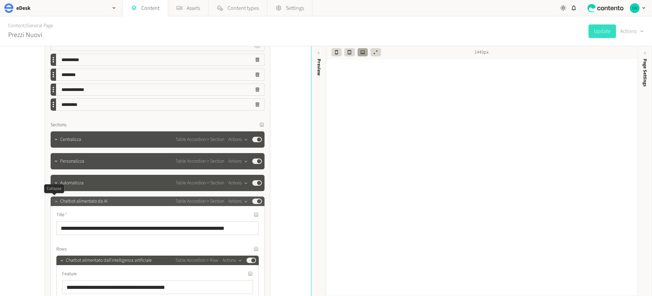
click at [54, 202] on icon "button" at bounding box center [56, 201] width 5 height 5
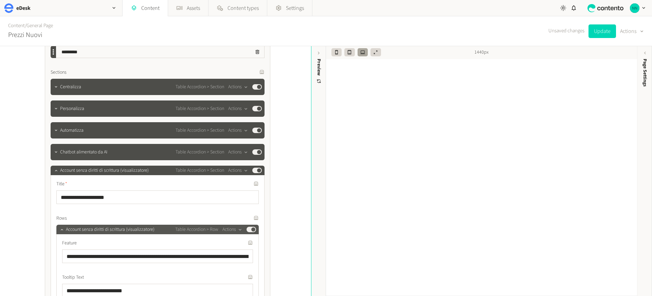
scroll to position [363, 0]
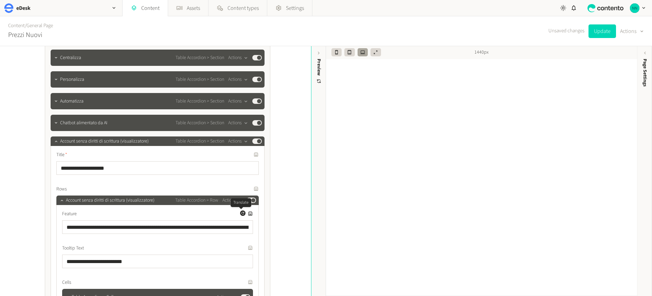
click at [243, 215] on icon "button" at bounding box center [243, 213] width 4 height 4
click at [247, 155] on icon "button" at bounding box center [248, 154] width 4 height 4
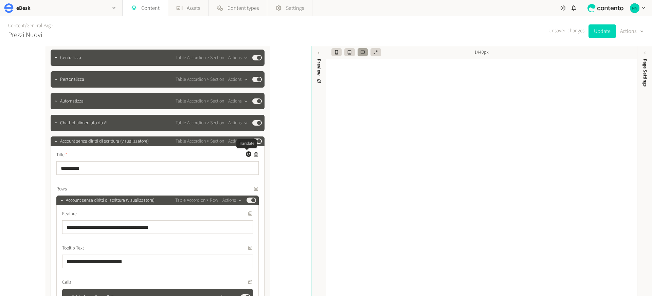
click at [247, 154] on icon "button" at bounding box center [248, 154] width 4 height 4
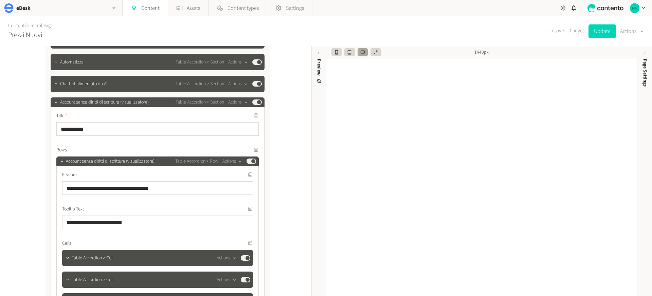
scroll to position [406, 0]
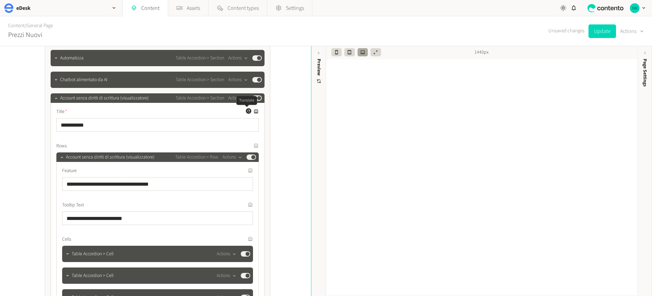
click at [246, 110] on icon "button" at bounding box center [248, 111] width 4 height 4
click at [247, 147] on icon "button" at bounding box center [248, 145] width 4 height 4
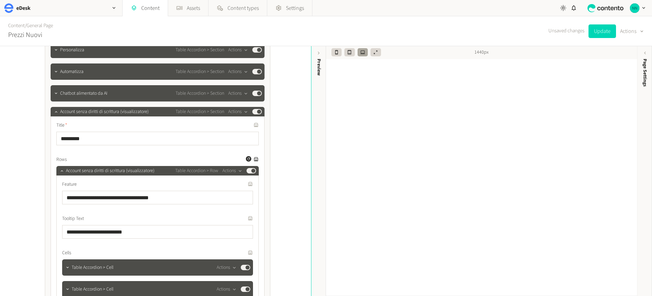
scroll to position [392, 0]
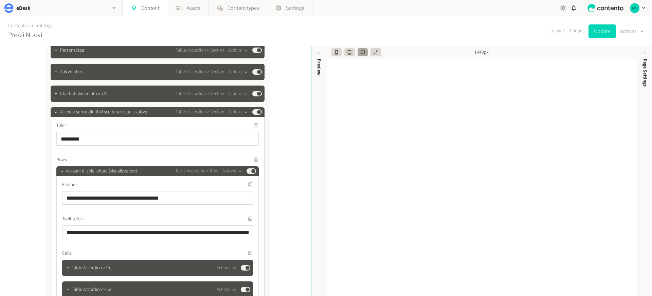
drag, startPoint x: 606, startPoint y: 29, endPoint x: 504, endPoint y: 68, distance: 108.9
click at [606, 29] on button "Update" at bounding box center [601, 31] width 27 height 14
click at [54, 114] on icon "button" at bounding box center [56, 112] width 5 height 5
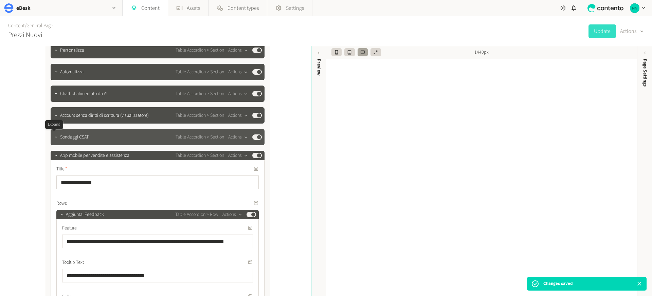
click at [54, 136] on icon "button" at bounding box center [56, 137] width 5 height 5
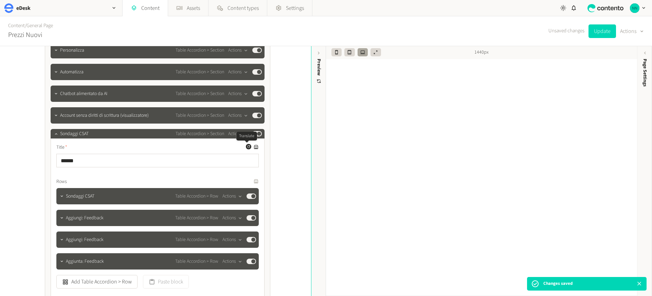
click at [247, 149] on button "Generate a translation for this field" at bounding box center [248, 146] width 5 height 5
click at [247, 180] on icon "button" at bounding box center [248, 181] width 3 height 3
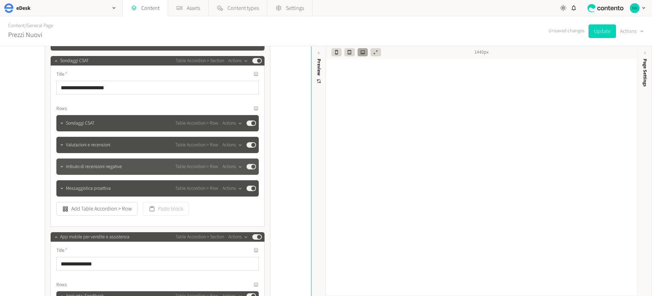
scroll to position [465, 0]
click at [602, 31] on button "Update" at bounding box center [601, 31] width 27 height 14
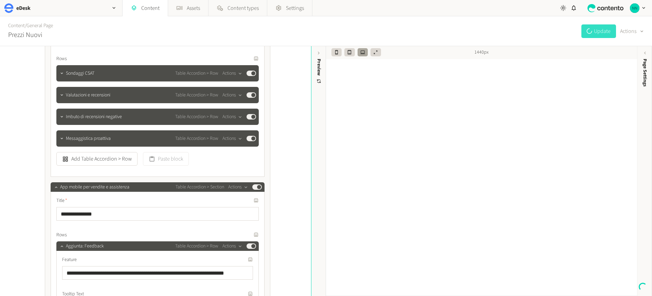
scroll to position [519, 0]
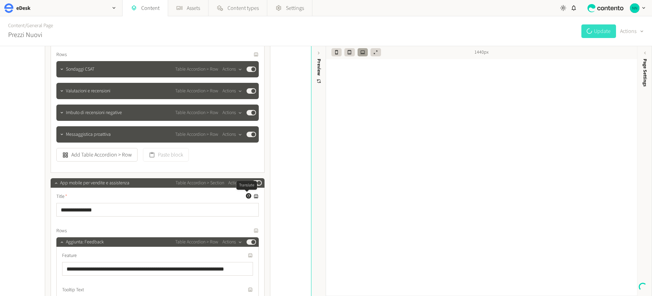
click at [247, 196] on icon "button" at bounding box center [248, 196] width 4 height 4
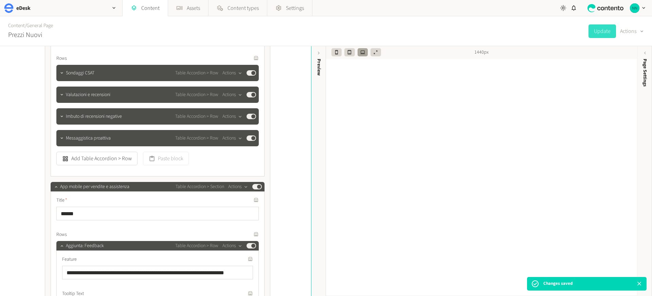
scroll to position [514, 0]
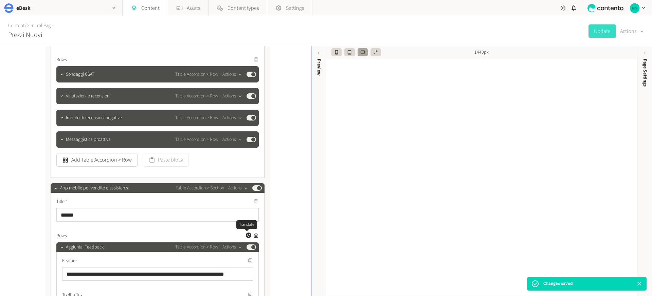
click at [246, 236] on icon "button" at bounding box center [248, 235] width 4 height 4
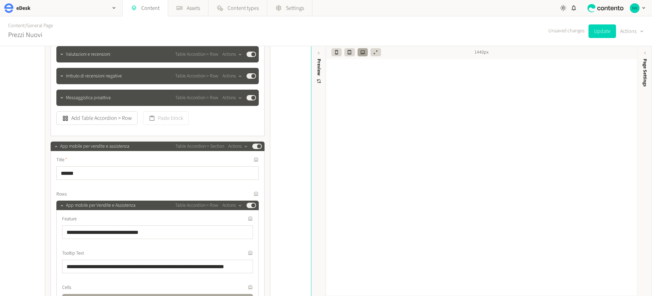
scroll to position [564, 0]
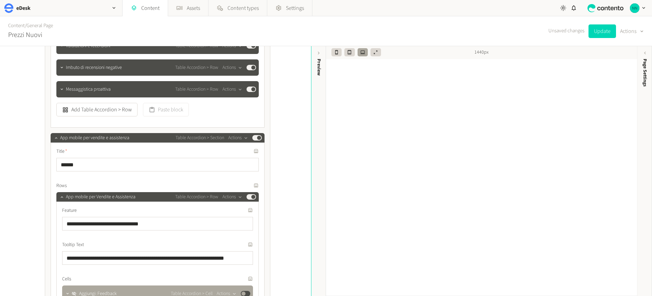
drag, startPoint x: 606, startPoint y: 32, endPoint x: 551, endPoint y: 60, distance: 61.8
click at [606, 32] on button "Update" at bounding box center [601, 31] width 27 height 14
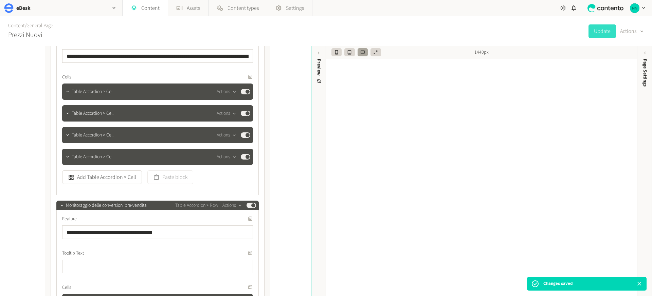
scroll to position [1541, 0]
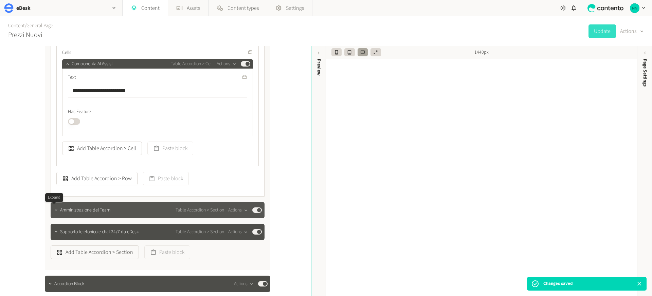
click at [54, 212] on icon "button" at bounding box center [56, 210] width 5 height 5
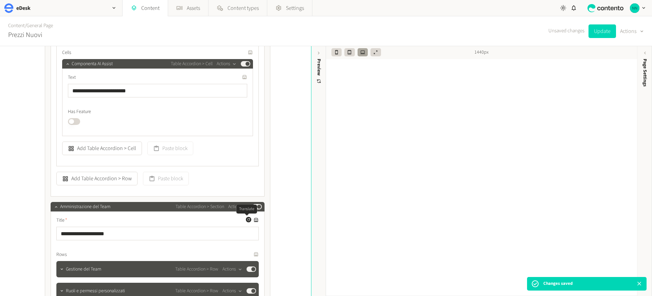
click at [247, 221] on icon "button" at bounding box center [248, 219] width 3 height 3
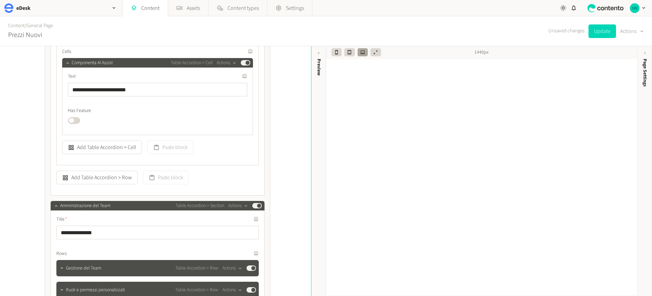
scroll to position [1542, 0]
click at [246, 252] on icon "button" at bounding box center [248, 252] width 4 height 4
drag, startPoint x: 601, startPoint y: 31, endPoint x: 544, endPoint y: 60, distance: 63.4
click at [601, 31] on button "Update" at bounding box center [601, 31] width 27 height 14
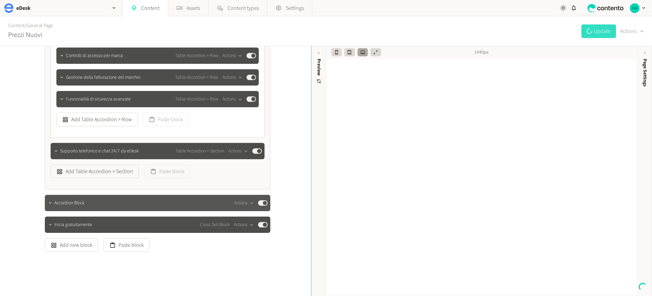
scroll to position [1865, 0]
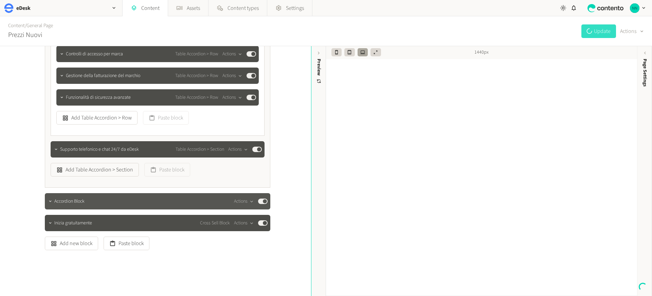
click at [56, 200] on span "Accordion Block" at bounding box center [69, 201] width 30 height 7
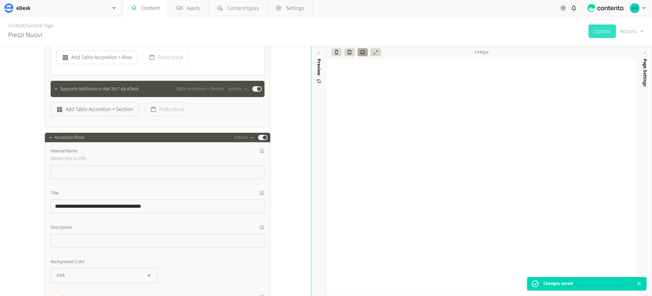
scroll to position [1878, 0]
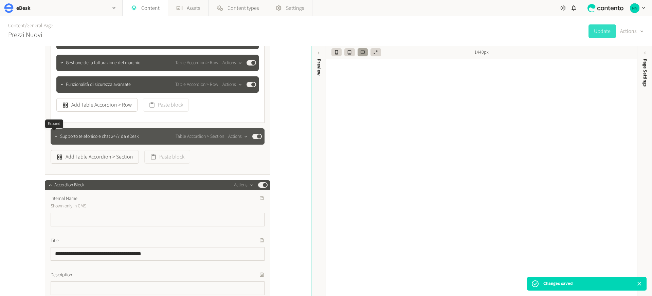
click at [54, 134] on icon "button" at bounding box center [56, 136] width 5 height 5
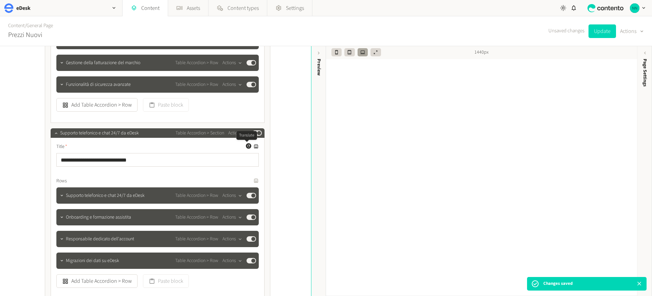
click at [246, 146] on icon "button" at bounding box center [248, 146] width 4 height 4
click at [246, 182] on icon "button" at bounding box center [248, 180] width 4 height 4
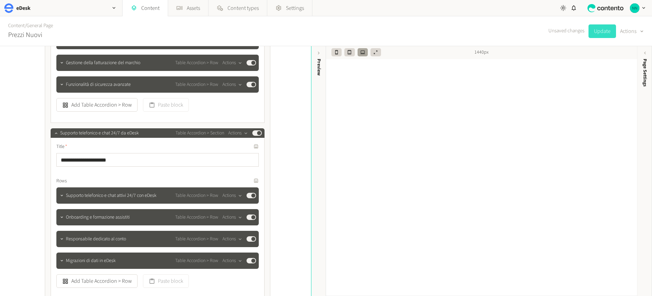
click at [596, 32] on button "Update" at bounding box center [601, 31] width 27 height 14
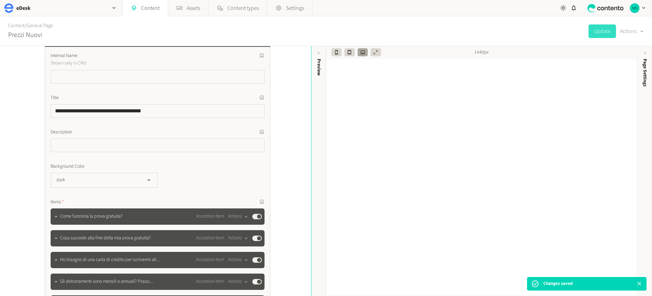
scroll to position [2175, 0]
click at [253, 97] on icon "button" at bounding box center [254, 97] width 4 height 4
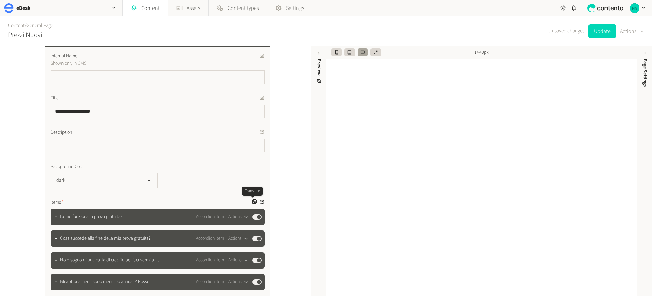
click at [253, 201] on icon "button" at bounding box center [254, 201] width 3 height 3
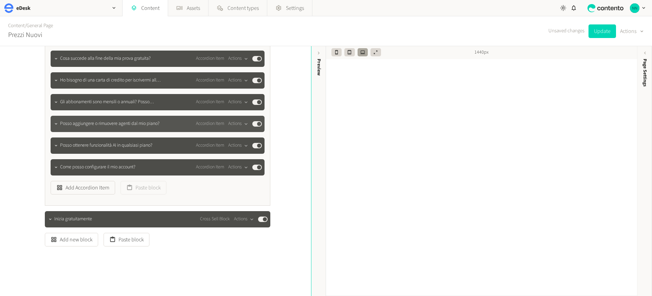
scroll to position [2359, 0]
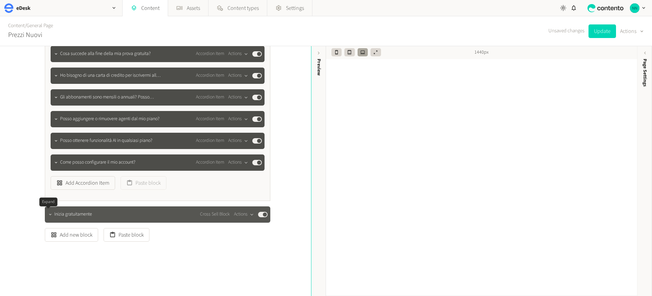
click at [49, 218] on div at bounding box center [50, 215] width 8 height 10
click at [49, 214] on icon "button" at bounding box center [50, 214] width 5 height 5
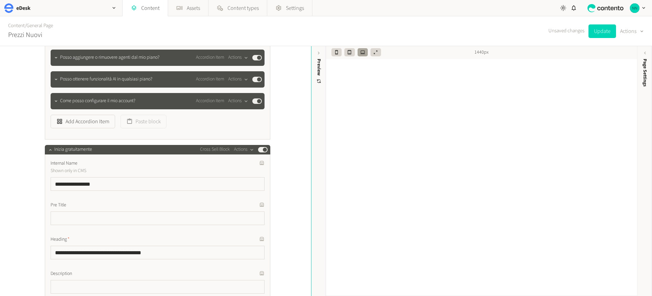
scroll to position [2422, 0]
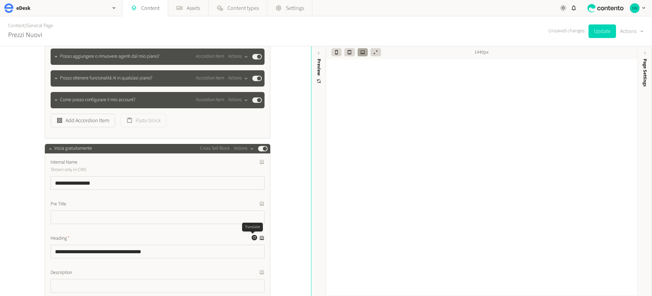
click at [251, 238] on button "Generate a translation for this field" at bounding box center [253, 237] width 5 height 5
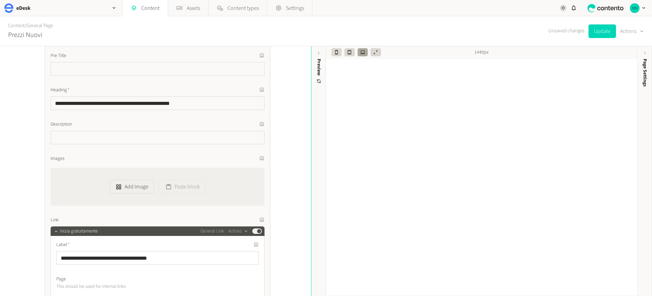
scroll to position [2609, 0]
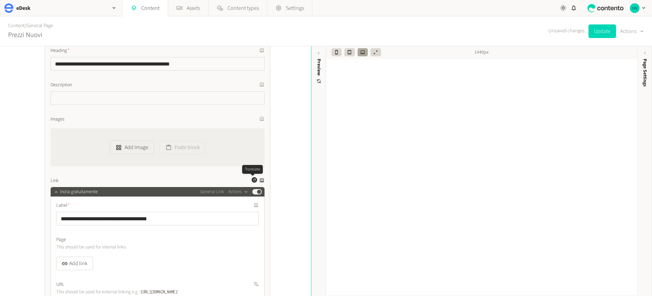
click at [254, 180] on icon "button" at bounding box center [254, 180] width 4 height 4
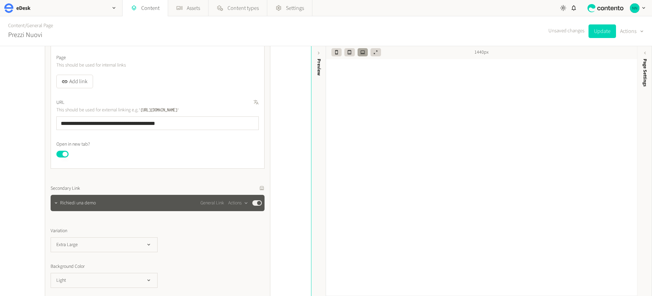
scroll to position [2795, 0]
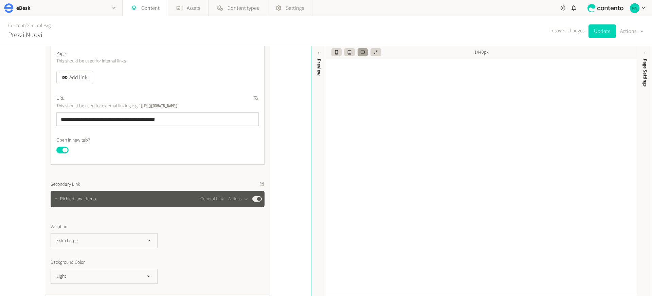
click at [89, 203] on div "Richiedi una demo General Link Actions Published" at bounding box center [161, 199] width 202 height 8
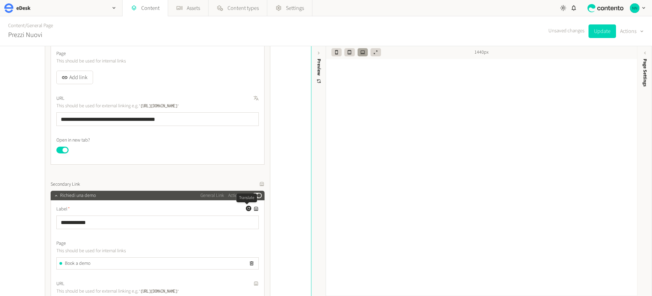
click at [247, 209] on icon "button" at bounding box center [248, 208] width 4 height 4
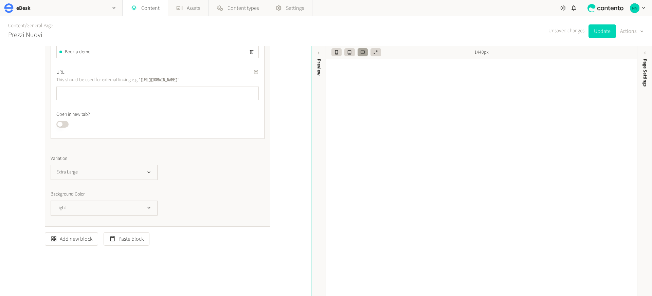
scroll to position [3011, 0]
click at [593, 33] on button "Update" at bounding box center [601, 31] width 27 height 14
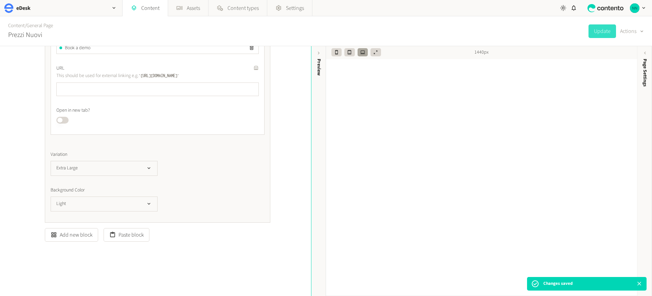
scroll to position [3010, 0]
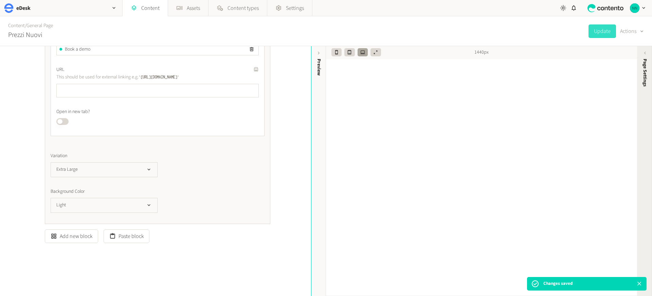
click at [645, 57] on div "Page Settings" at bounding box center [644, 111] width 15 height 122
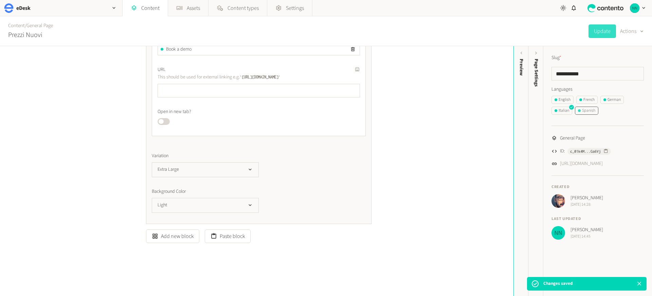
click at [586, 108] on div "Spanish" at bounding box center [586, 111] width 17 height 6
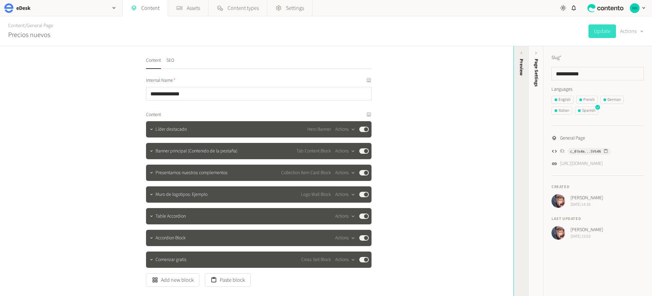
click at [516, 82] on div "Preview" at bounding box center [520, 111] width 15 height 122
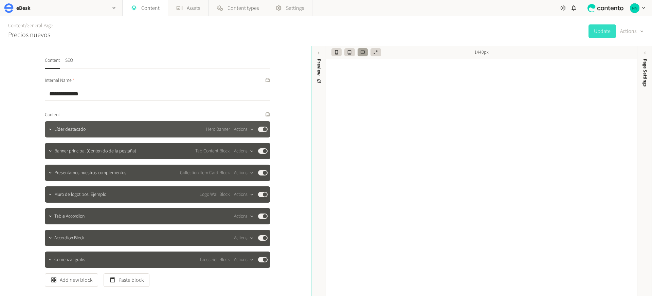
click at [103, 135] on div "Líder destacado Hero Banner Actions Published" at bounding box center [157, 129] width 225 height 16
click at [50, 130] on icon "button" at bounding box center [50, 129] width 5 height 5
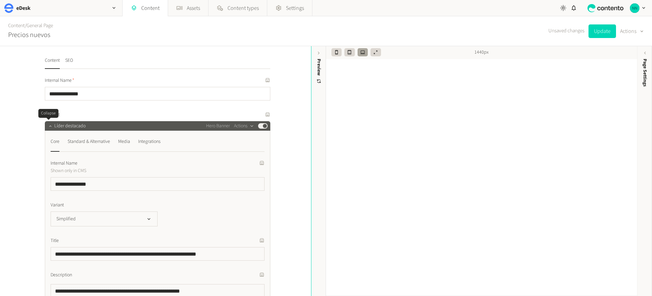
click at [48, 128] on icon "button" at bounding box center [50, 126] width 5 height 5
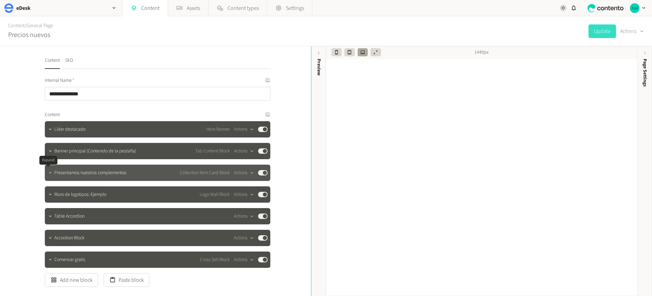
click at [49, 173] on icon "button" at bounding box center [50, 172] width 5 height 5
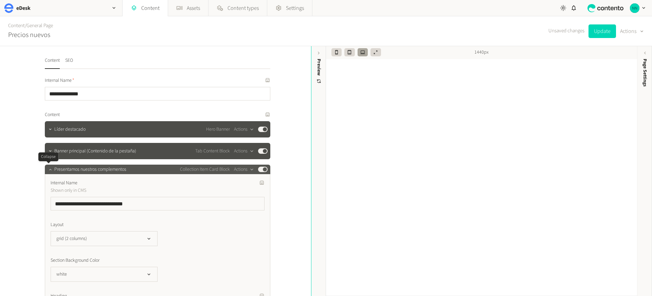
click at [49, 173] on div at bounding box center [50, 170] width 8 height 10
click at [48, 168] on icon "button" at bounding box center [50, 169] width 5 height 5
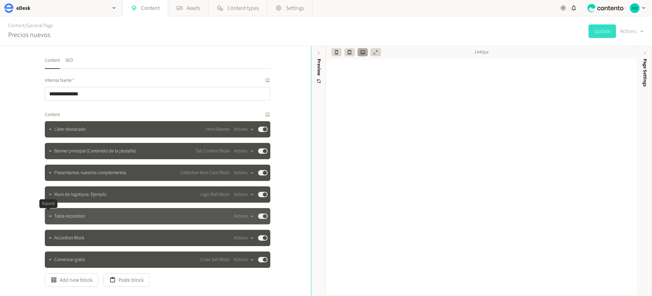
click at [50, 220] on div at bounding box center [50, 216] width 8 height 10
click at [66, 218] on span "Table Accordion" at bounding box center [69, 216] width 30 height 7
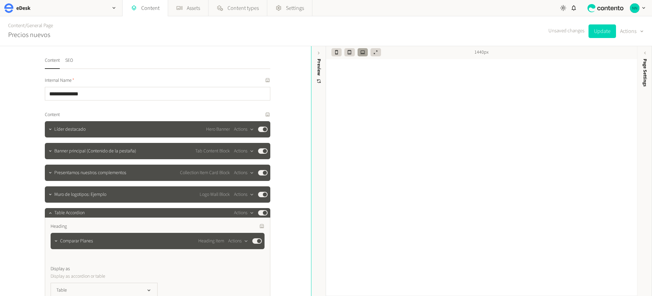
scroll to position [52, 0]
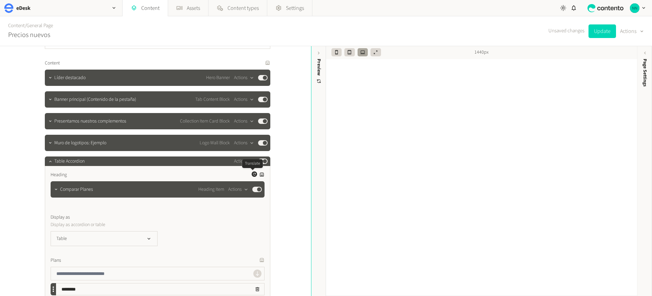
click at [254, 175] on icon "button" at bounding box center [254, 174] width 4 height 4
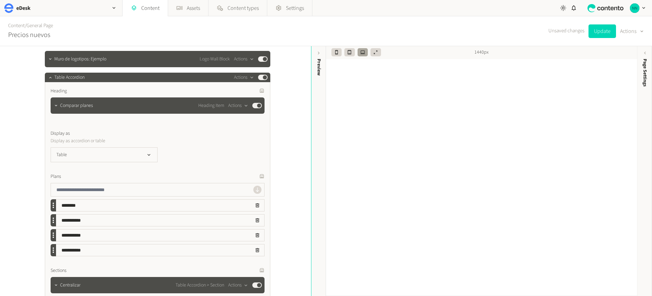
scroll to position [277, 0]
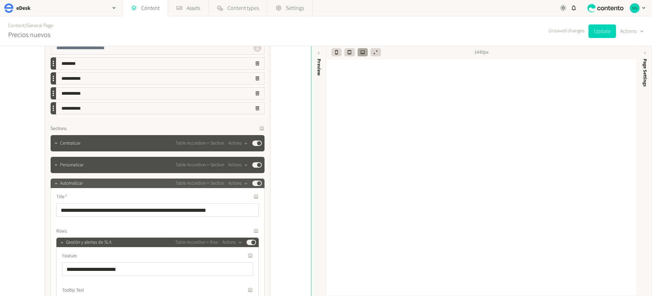
click at [60, 184] on span "Automatizar" at bounding box center [71, 183] width 23 height 7
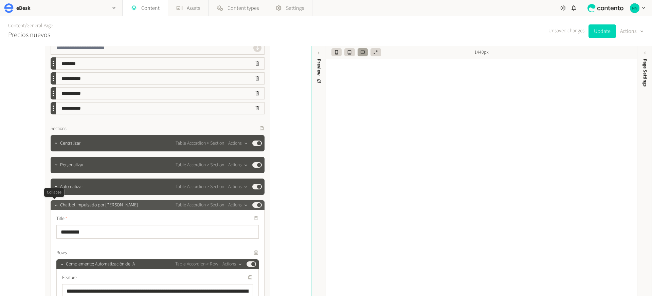
click at [55, 204] on icon "button" at bounding box center [56, 205] width 5 height 5
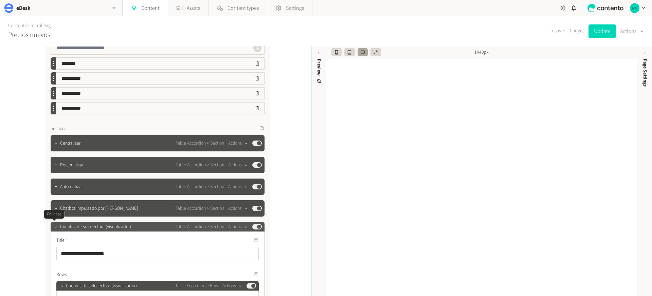
click at [55, 228] on icon "button" at bounding box center [56, 226] width 5 height 5
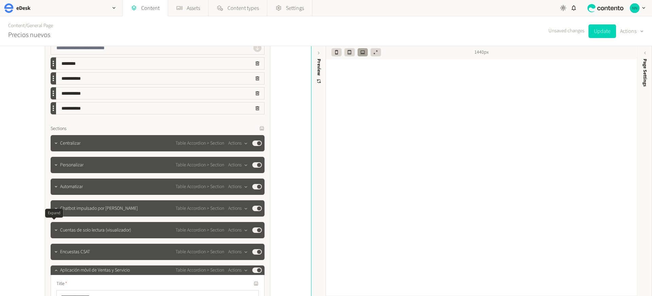
scroll to position [292, 0]
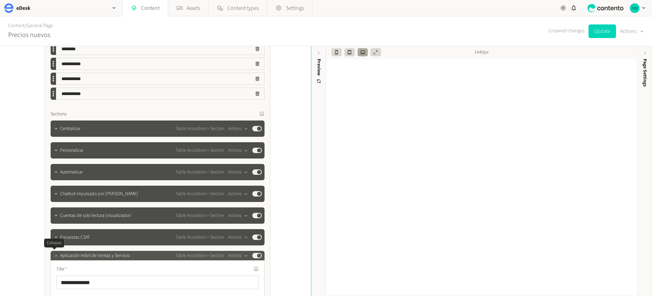
click at [56, 255] on icon "button" at bounding box center [56, 255] width 5 height 5
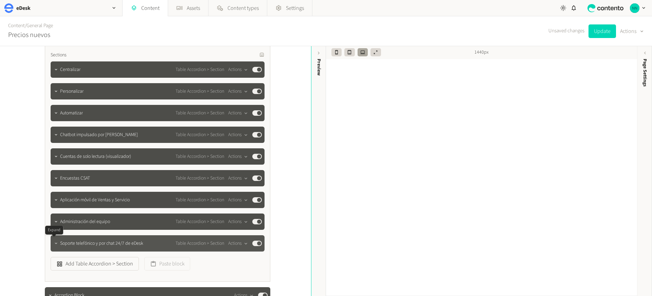
scroll to position [352, 0]
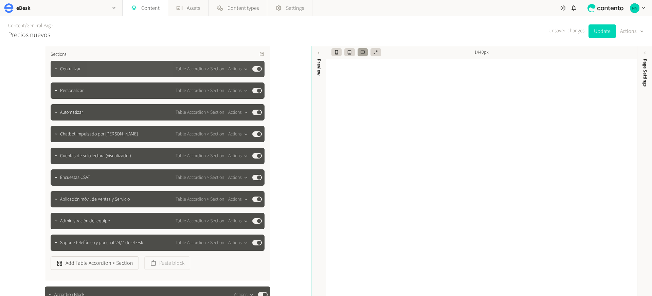
click at [69, 72] on span "Centralizar" at bounding box center [70, 68] width 20 height 7
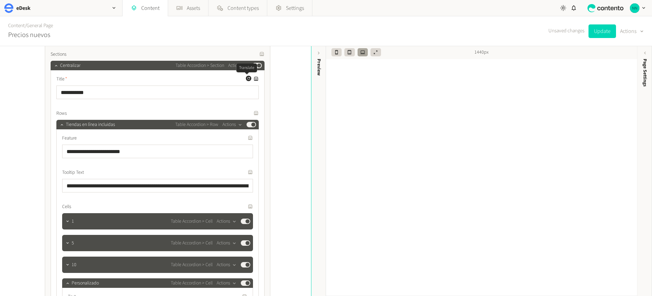
click at [247, 79] on icon "button" at bounding box center [248, 78] width 4 height 4
click at [61, 125] on icon "button" at bounding box center [61, 124] width 5 height 5
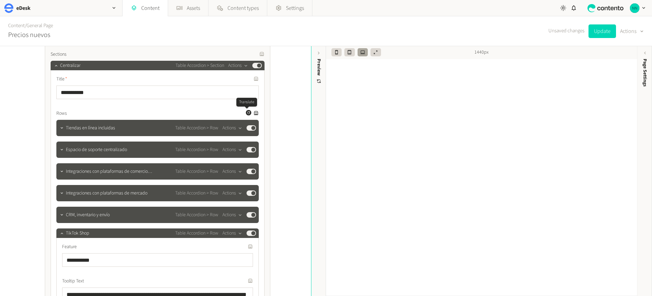
click at [246, 112] on icon "button" at bounding box center [248, 113] width 4 height 4
click at [59, 235] on icon "button" at bounding box center [61, 233] width 5 height 5
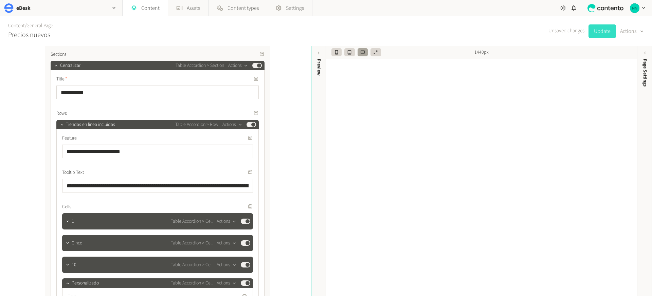
click at [603, 33] on button "Update" at bounding box center [601, 31] width 27 height 14
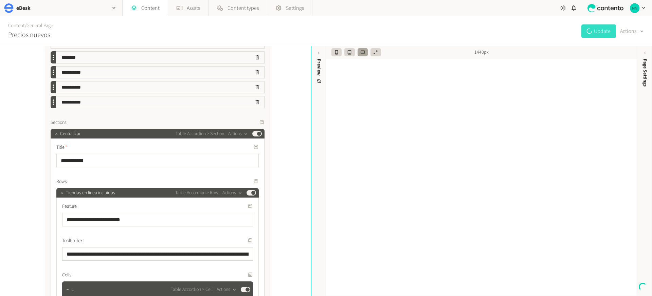
scroll to position [284, 0]
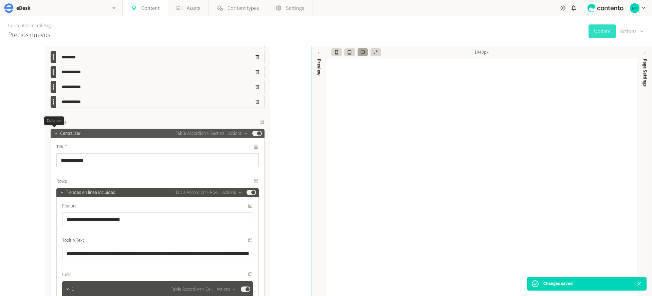
click at [55, 133] on icon "button" at bounding box center [56, 133] width 5 height 5
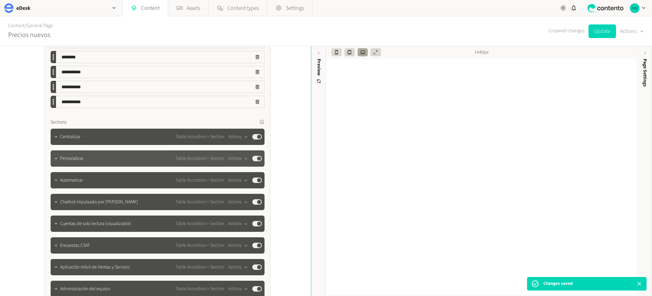
click at [72, 161] on span "Personalizar" at bounding box center [71, 158] width 23 height 7
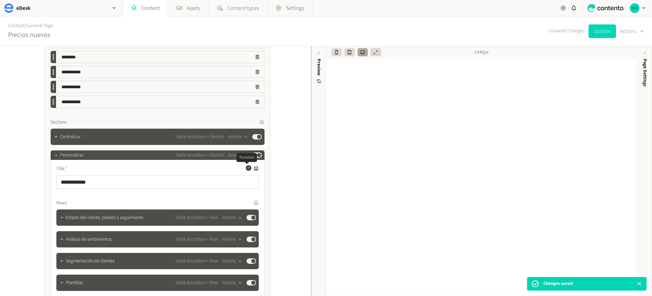
click at [246, 167] on icon "button" at bounding box center [248, 168] width 4 height 4
click at [247, 202] on icon "button" at bounding box center [248, 202] width 4 height 4
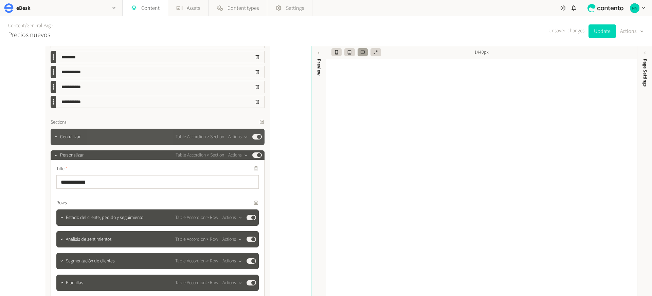
click at [606, 31] on button "Update" at bounding box center [601, 31] width 27 height 14
click at [55, 153] on icon "button" at bounding box center [56, 155] width 5 height 5
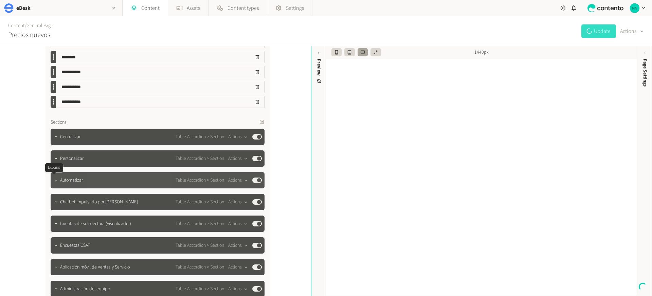
click at [54, 179] on icon "button" at bounding box center [56, 180] width 5 height 5
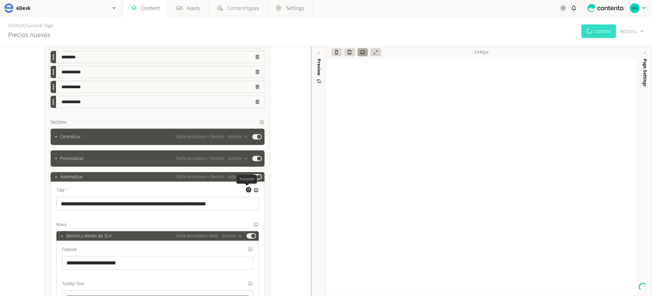
click at [247, 188] on icon "button" at bounding box center [248, 190] width 4 height 4
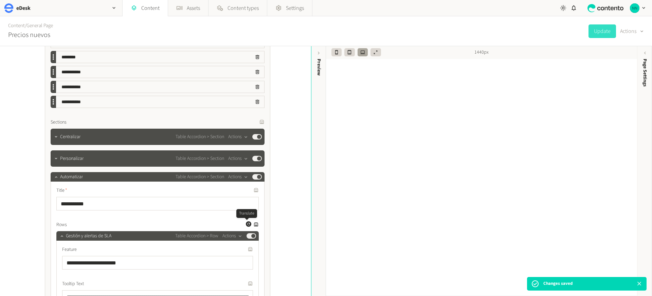
click at [246, 224] on icon "button" at bounding box center [248, 224] width 4 height 4
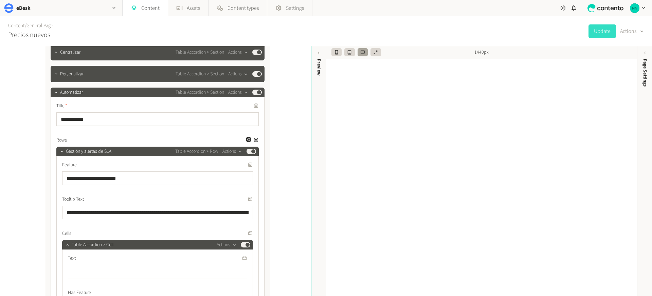
scroll to position [368, 0]
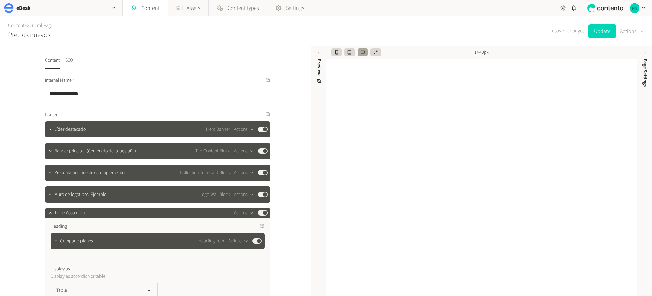
scroll to position [368, 0]
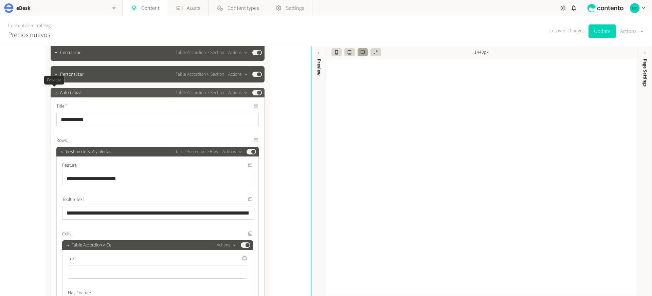
click at [54, 91] on icon "button" at bounding box center [56, 92] width 5 height 5
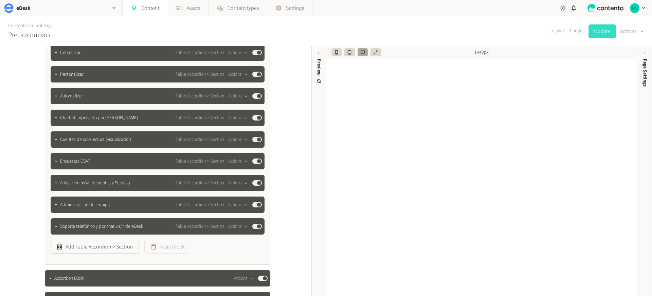
click at [595, 32] on button "Update" at bounding box center [601, 31] width 27 height 14
drag, startPoint x: 54, startPoint y: 118, endPoint x: 369, endPoint y: 204, distance: 326.7
click at [54, 118] on icon "button" at bounding box center [56, 117] width 5 height 5
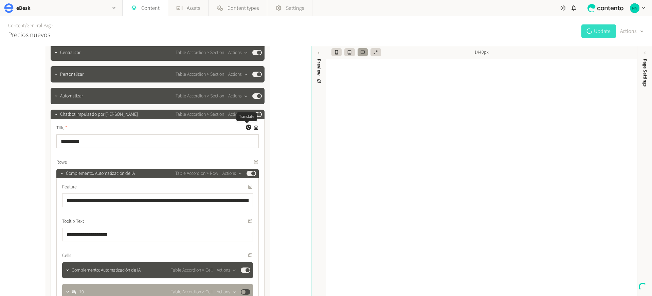
click at [246, 127] on icon "button" at bounding box center [248, 127] width 4 height 4
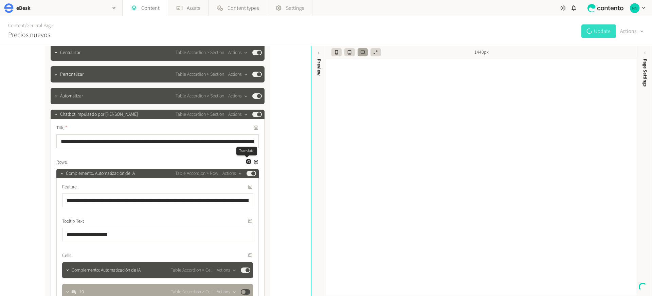
click at [247, 162] on icon "button" at bounding box center [248, 162] width 4 height 4
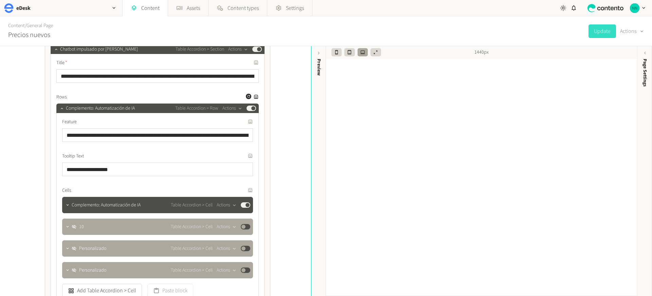
scroll to position [434, 0]
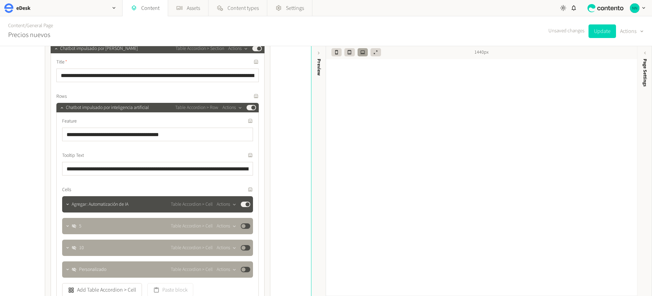
drag, startPoint x: 598, startPoint y: 34, endPoint x: 500, endPoint y: 59, distance: 100.9
click at [598, 34] on button "Update" at bounding box center [601, 31] width 27 height 14
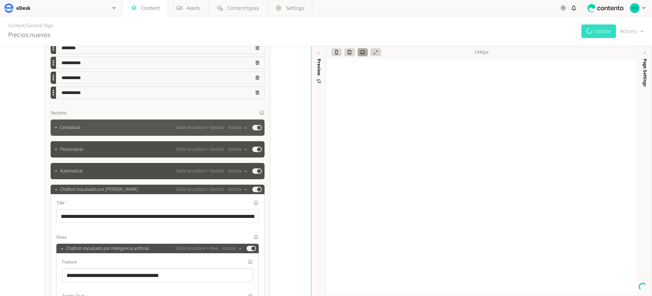
scroll to position [285, 0]
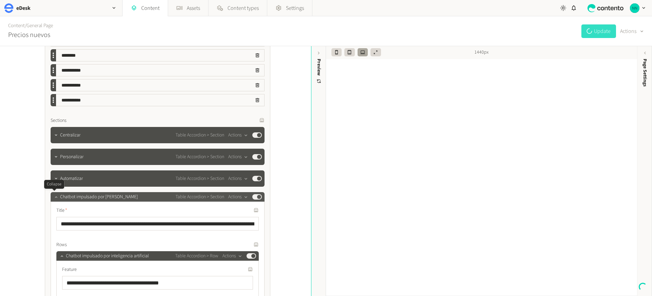
click at [54, 198] on icon "button" at bounding box center [56, 196] width 5 height 5
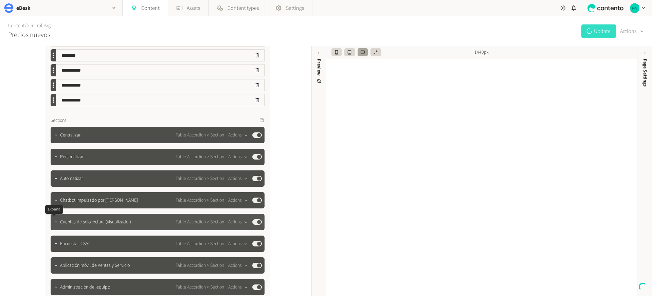
click at [55, 217] on button "button" at bounding box center [56, 221] width 8 height 8
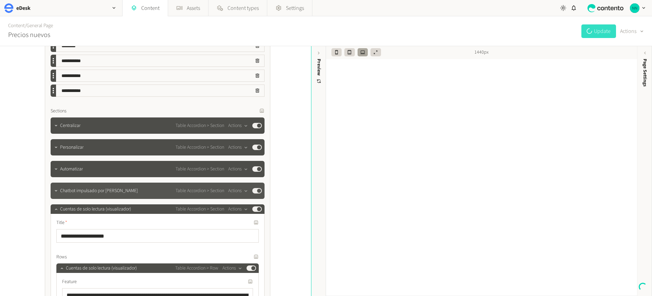
scroll to position [299, 0]
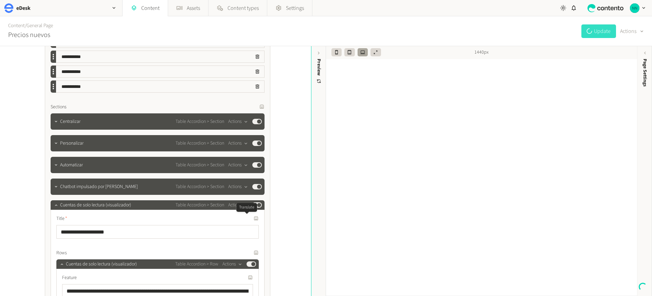
click at [248, 218] on icon "button" at bounding box center [248, 218] width 4 height 4
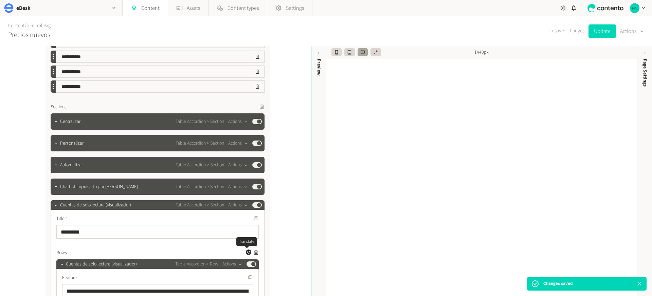
click at [247, 252] on icon "button" at bounding box center [248, 252] width 4 height 4
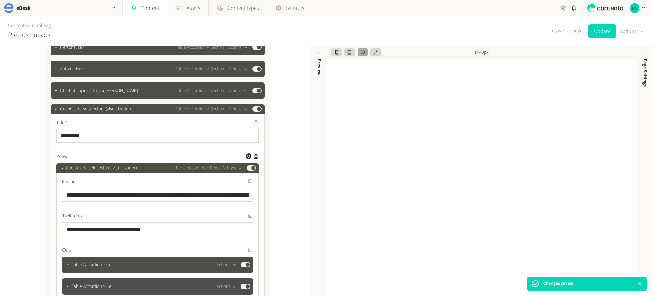
scroll to position [420, 0]
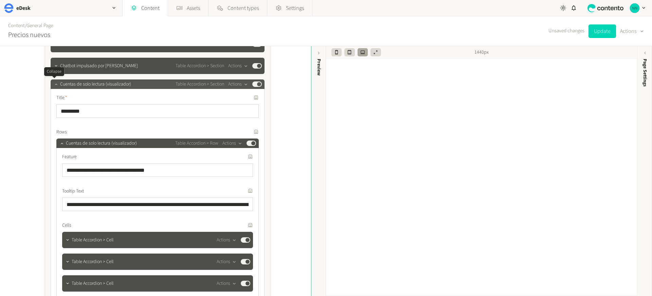
click at [55, 84] on icon "button" at bounding box center [56, 84] width 5 height 5
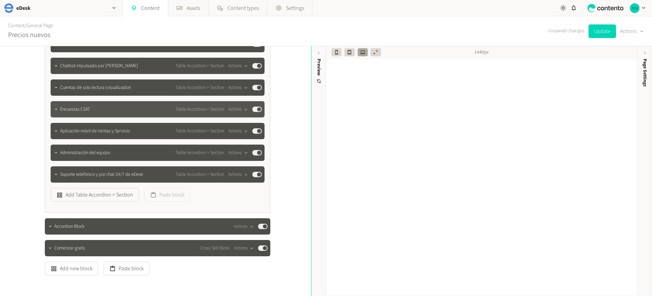
click at [74, 113] on span "Encuestas CSAT" at bounding box center [75, 109] width 30 height 7
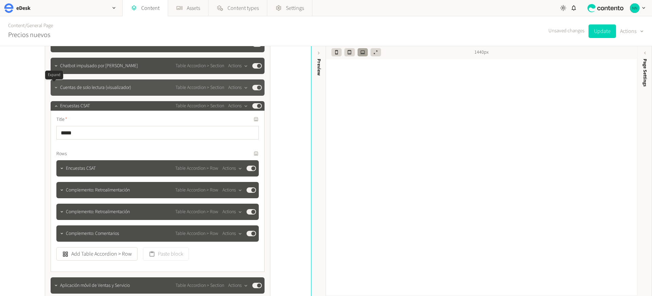
click at [53, 90] on button "button" at bounding box center [56, 87] width 8 height 8
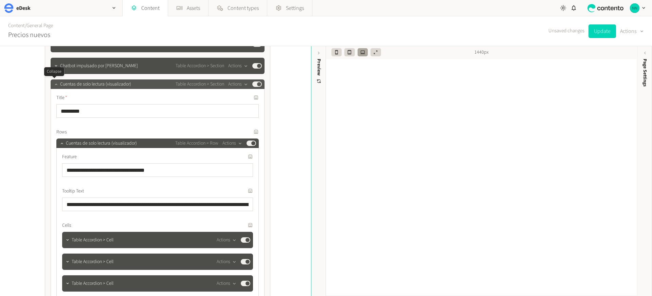
click at [54, 85] on icon "button" at bounding box center [56, 84] width 5 height 5
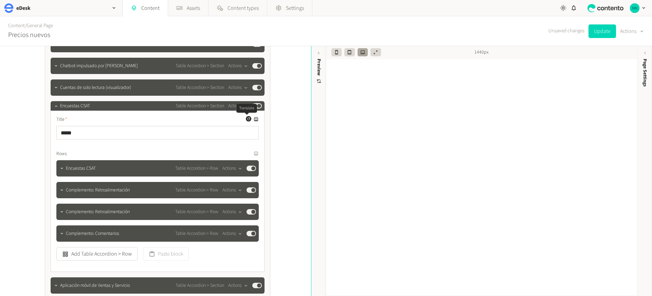
click at [247, 120] on icon "button" at bounding box center [248, 119] width 4 height 4
click at [246, 154] on icon "button" at bounding box center [248, 153] width 4 height 4
click at [600, 32] on button "Update" at bounding box center [601, 31] width 27 height 14
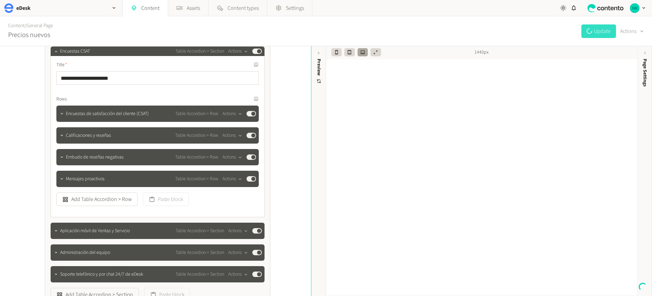
scroll to position [482, 0]
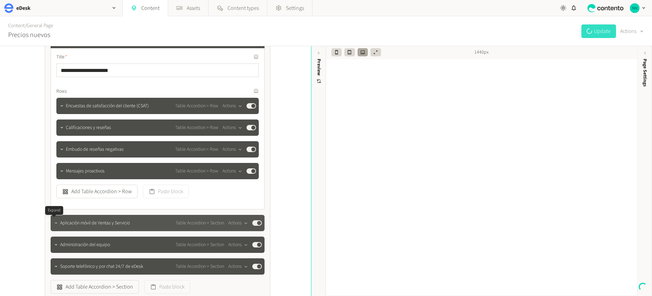
click at [54, 221] on icon "button" at bounding box center [56, 223] width 5 height 5
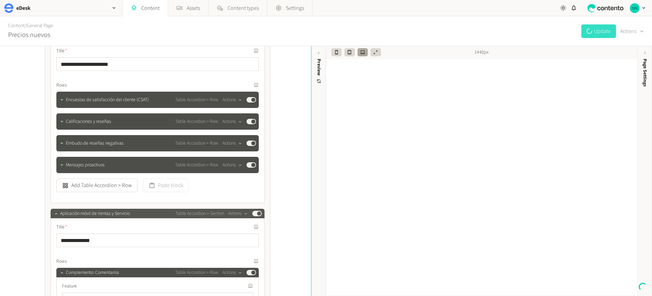
scroll to position [495, 0]
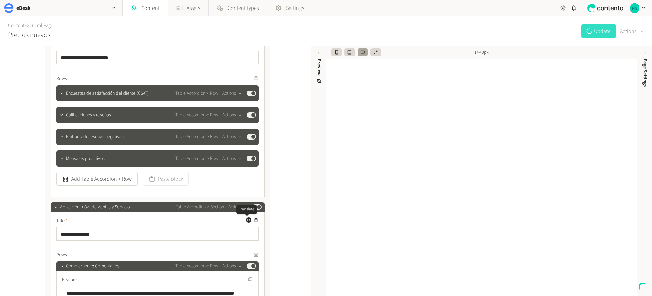
click at [247, 221] on icon "button" at bounding box center [248, 220] width 3 height 3
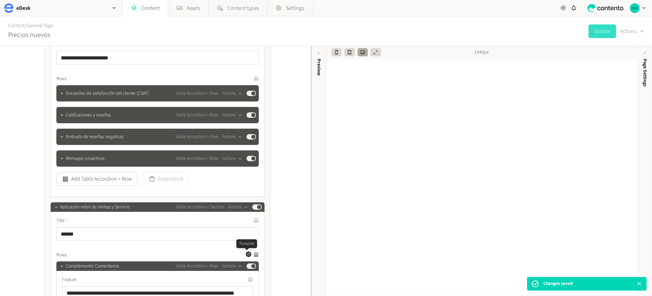
click at [247, 255] on icon "button" at bounding box center [248, 254] width 4 height 4
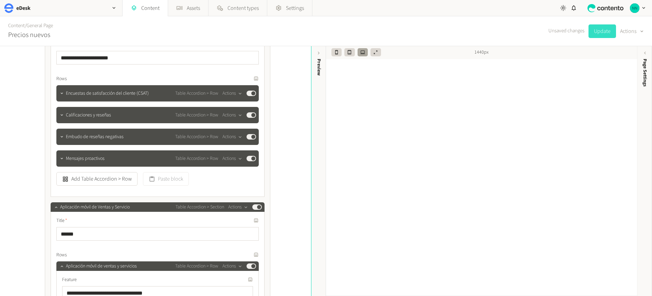
click at [600, 31] on button "Update" at bounding box center [601, 31] width 27 height 14
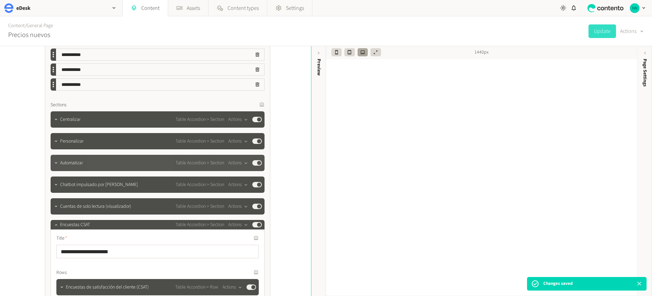
scroll to position [302, 0]
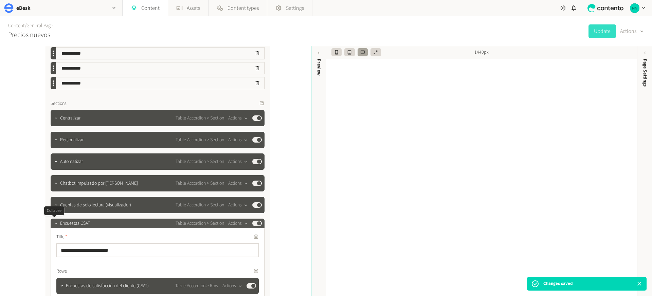
click at [55, 223] on icon "button" at bounding box center [56, 223] width 5 height 5
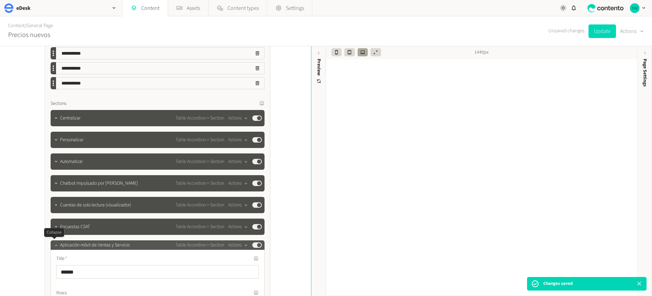
click at [52, 245] on button "button" at bounding box center [56, 244] width 8 height 8
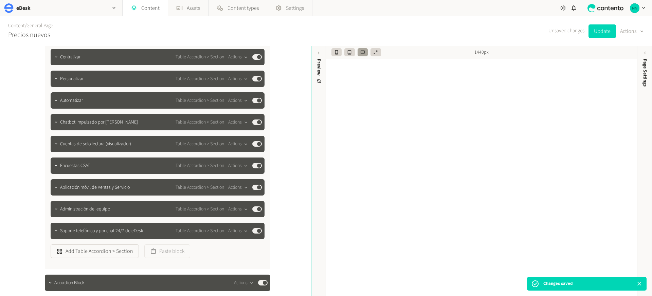
scroll to position [364, 0]
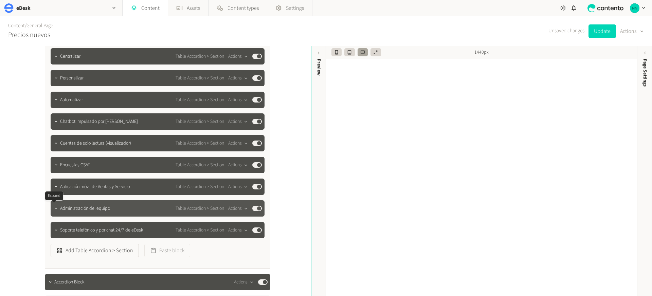
click at [54, 207] on icon "button" at bounding box center [56, 208] width 5 height 5
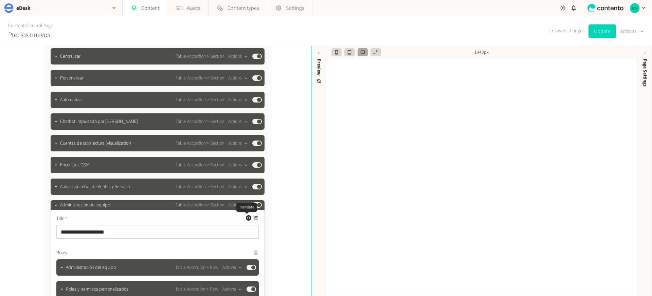
click at [246, 218] on icon "button" at bounding box center [248, 218] width 4 height 4
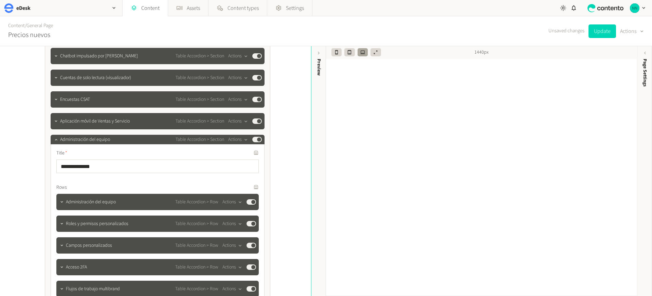
scroll to position [434, 0]
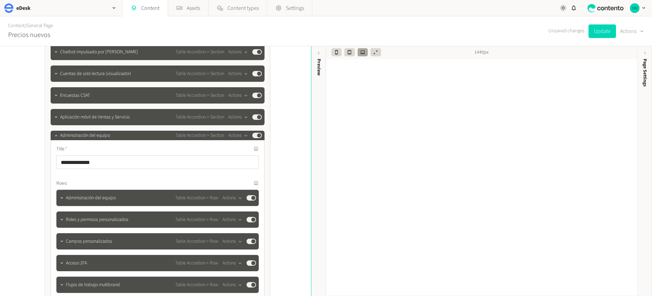
drag, startPoint x: 610, startPoint y: 30, endPoint x: 563, endPoint y: 78, distance: 67.0
click at [610, 30] on button "Update" at bounding box center [601, 31] width 27 height 14
click at [246, 182] on icon "button" at bounding box center [248, 183] width 4 height 4
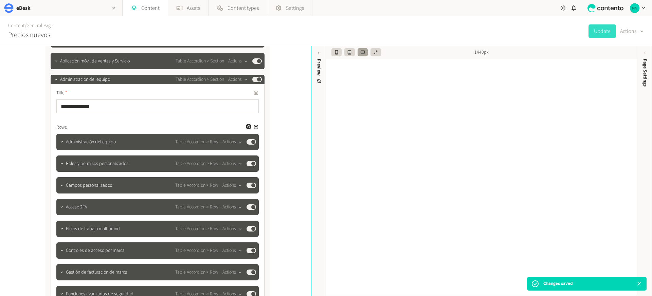
scroll to position [503, 0]
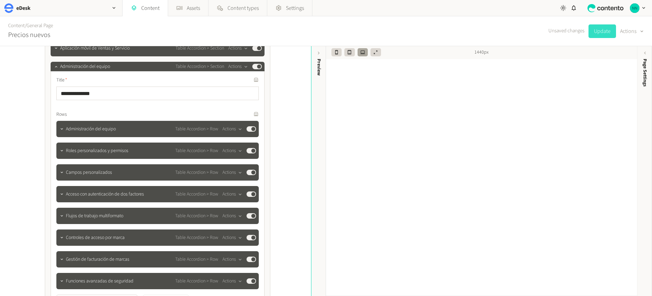
click at [596, 29] on button "Update" at bounding box center [601, 31] width 27 height 14
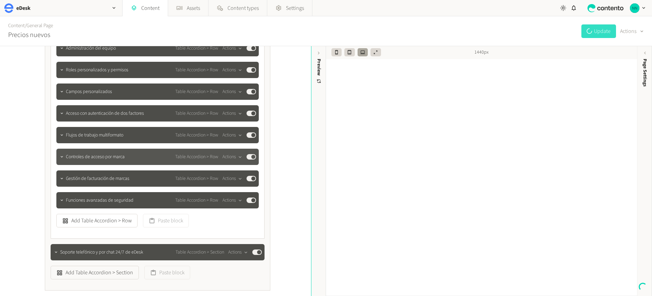
scroll to position [599, 0]
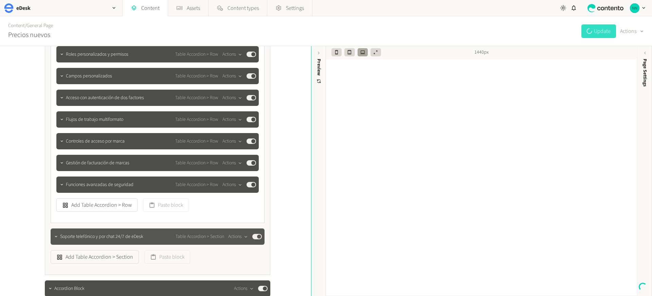
click at [87, 236] on span "Soporte telefónico y por chat 24/7 de eDesk" at bounding box center [101, 236] width 83 height 7
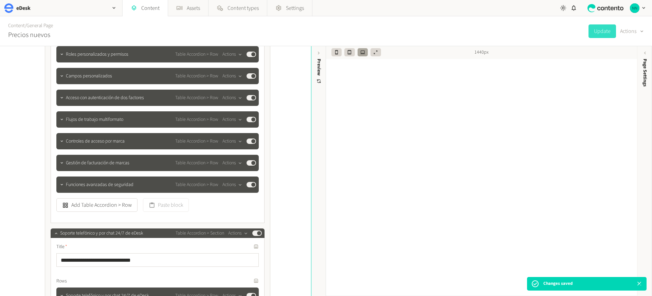
scroll to position [662, 0]
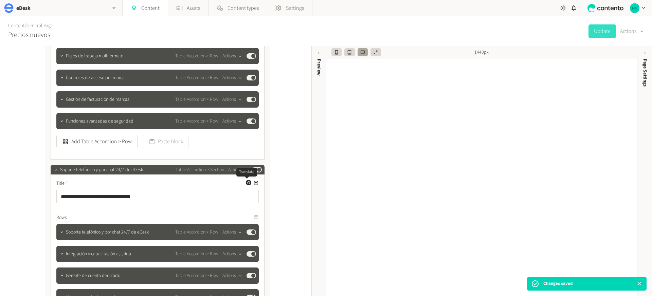
click at [246, 182] on icon "button" at bounding box center [248, 183] width 4 height 4
click at [247, 218] on icon "button" at bounding box center [248, 217] width 4 height 4
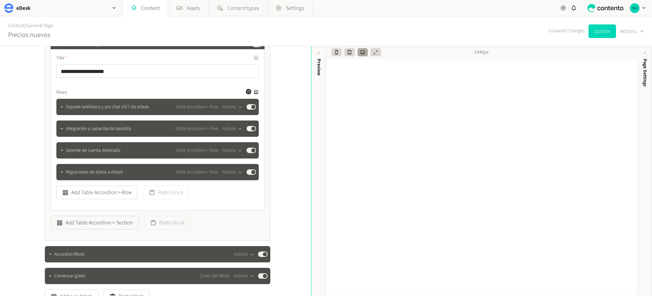
scroll to position [845, 0]
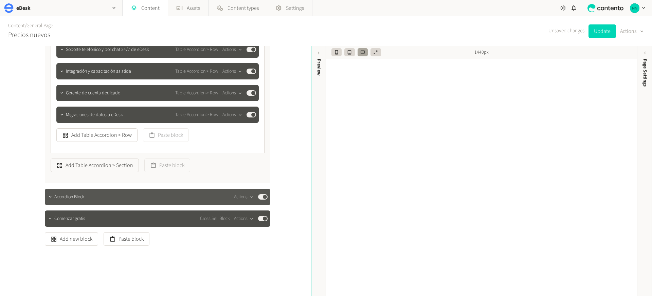
click at [87, 198] on div "Accordion Block Actions Published" at bounding box center [160, 197] width 213 height 8
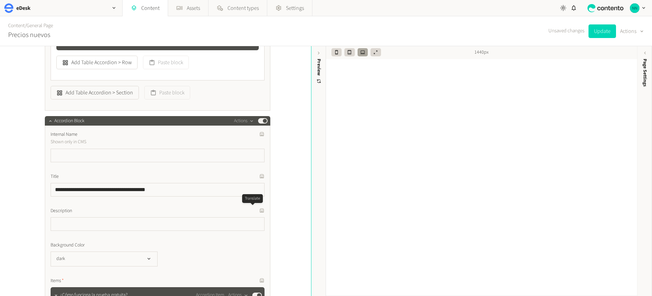
scroll to position [919, 0]
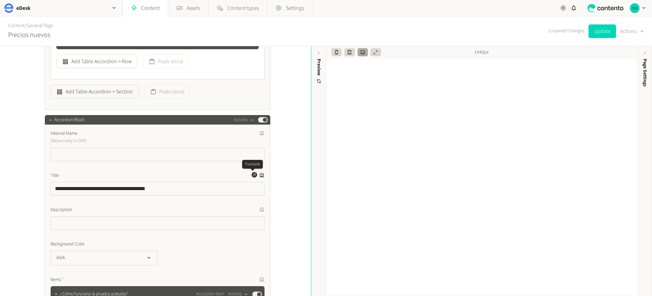
click at [253, 176] on icon "button" at bounding box center [254, 175] width 4 height 4
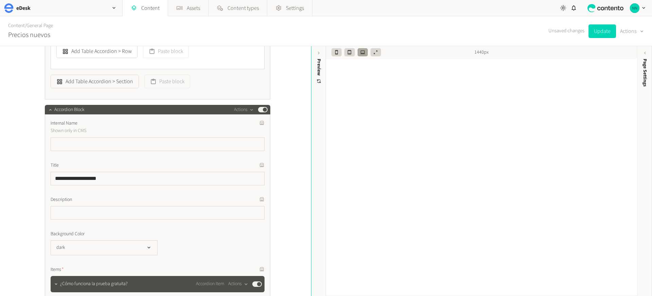
scroll to position [944, 0]
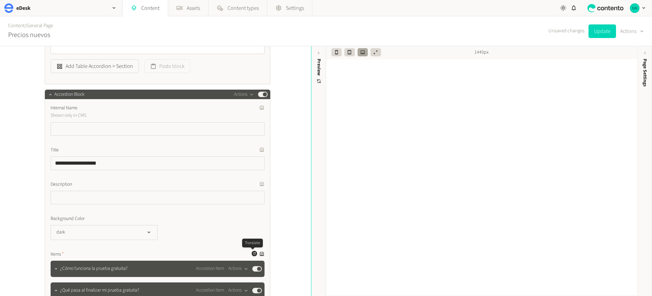
click at [253, 254] on icon "button" at bounding box center [254, 253] width 3 height 3
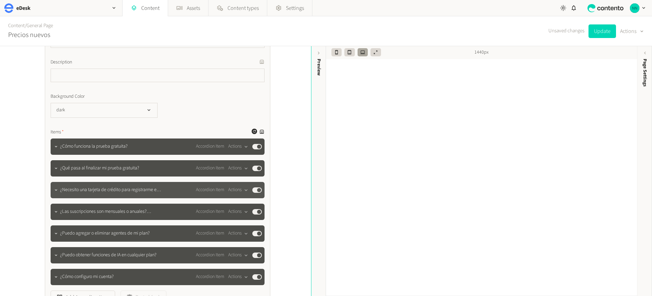
scroll to position [1069, 0]
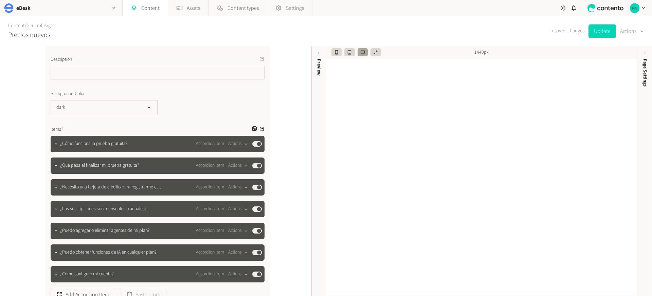
drag, startPoint x: 597, startPoint y: 33, endPoint x: 576, endPoint y: 41, distance: 22.7
click at [597, 33] on button "Update" at bounding box center [601, 31] width 27 height 14
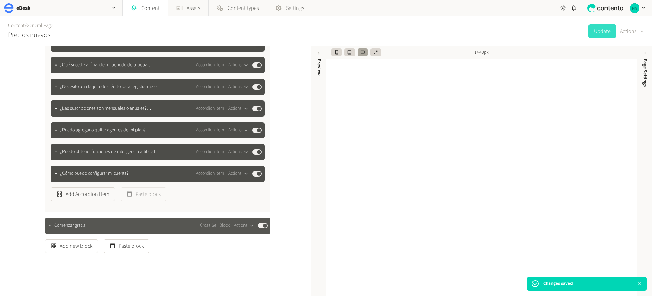
scroll to position [1181, 0]
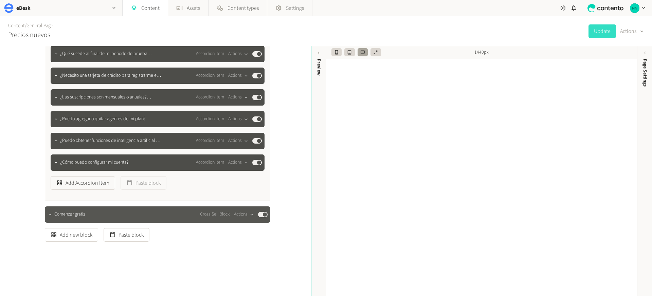
click at [137, 219] on div "Comenzar gratis Cross Sell Block Actions Published" at bounding box center [157, 214] width 225 height 16
click at [52, 215] on button "button" at bounding box center [50, 214] width 8 height 8
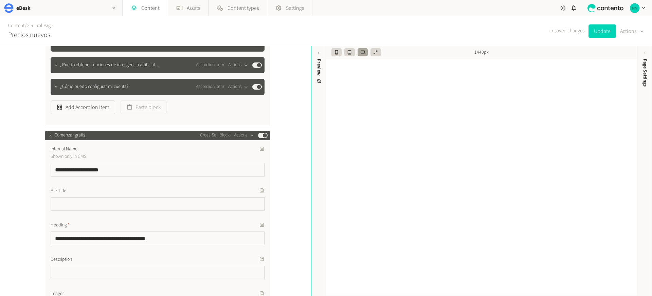
scroll to position [1312, 0]
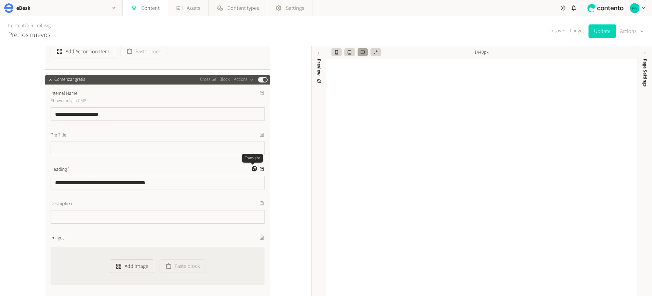
click at [252, 169] on icon "button" at bounding box center [254, 169] width 4 height 4
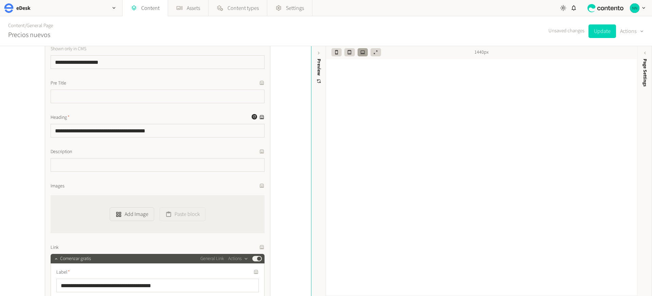
scroll to position [1370, 0]
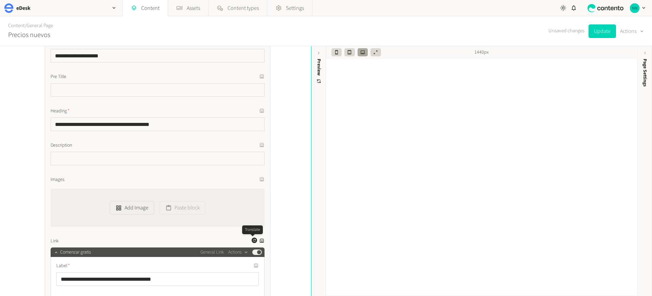
click at [252, 241] on icon "button" at bounding box center [254, 240] width 4 height 4
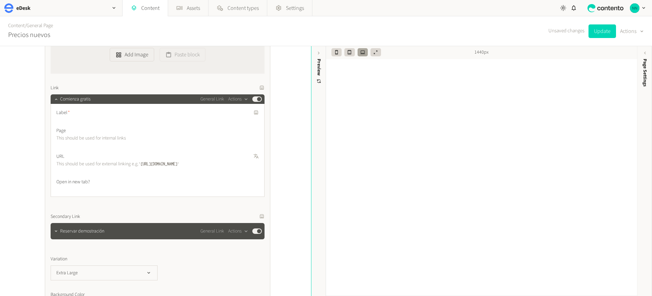
scroll to position [1558, 0]
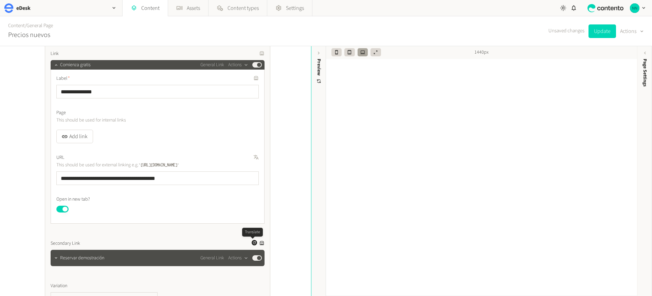
click at [253, 241] on icon "button" at bounding box center [254, 242] width 3 height 3
click at [601, 31] on button "Update" at bounding box center [601, 31] width 27 height 14
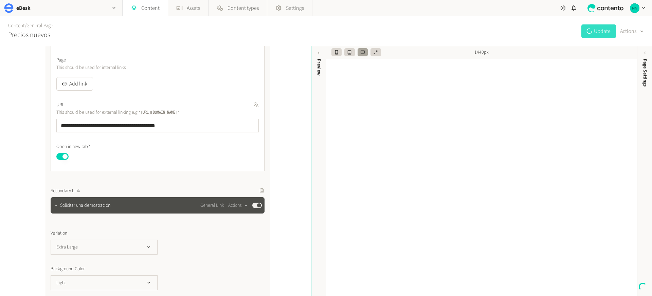
scroll to position [1612, 0]
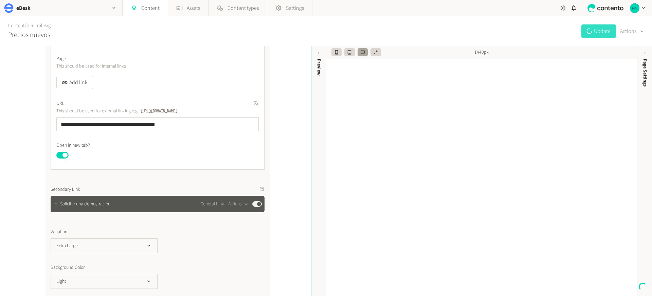
click at [98, 206] on span "Solicitar una demostración" at bounding box center [85, 204] width 50 height 7
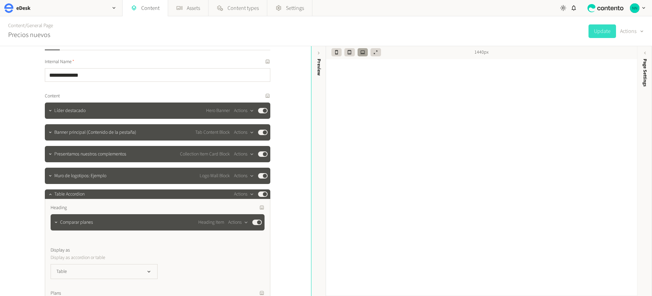
scroll to position [0, 0]
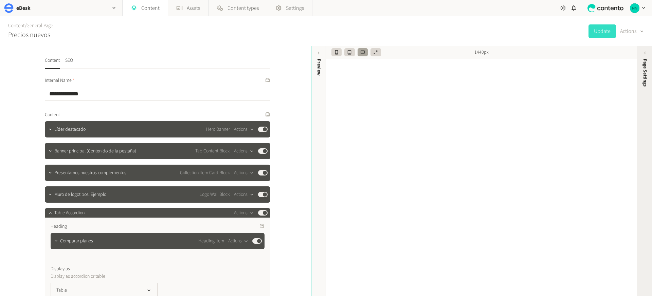
click at [645, 57] on div "Page Settings" at bounding box center [644, 111] width 15 height 122
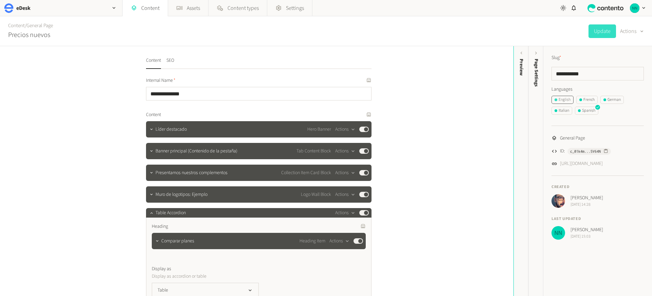
click at [563, 101] on div "English" at bounding box center [562, 100] width 16 height 6
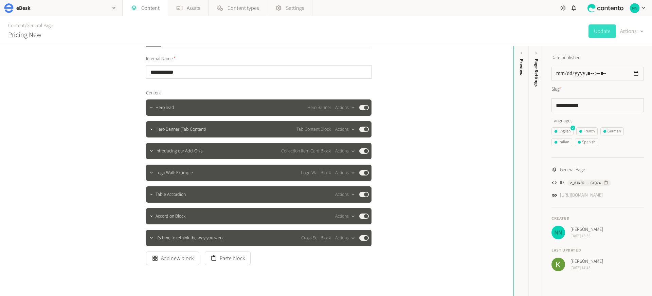
scroll to position [45, 0]
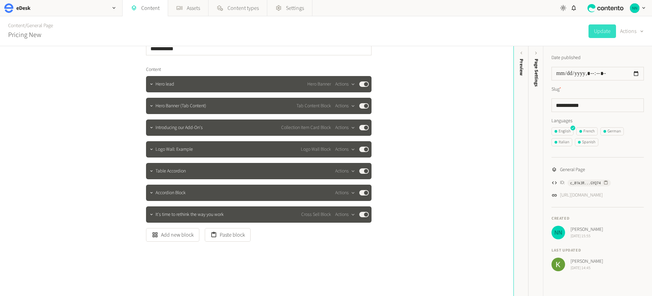
click at [419, 212] on div "**********" at bounding box center [256, 171] width 513 height 250
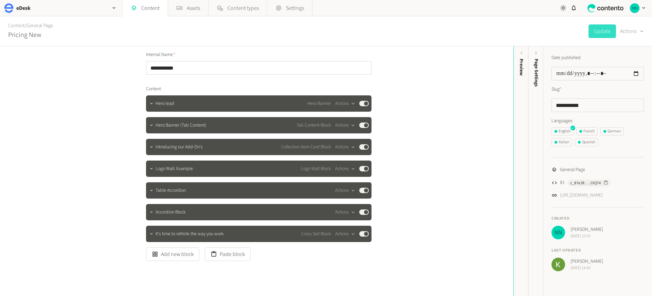
scroll to position [0, 0]
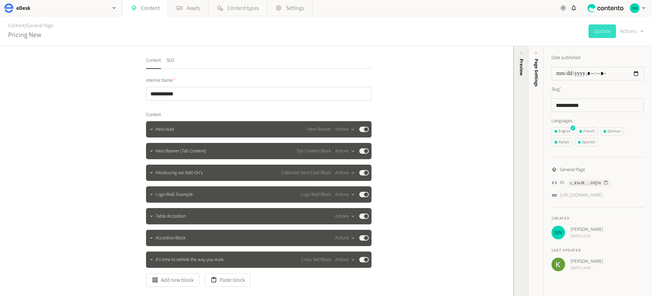
click at [515, 85] on div "Preview" at bounding box center [520, 111] width 15 height 122
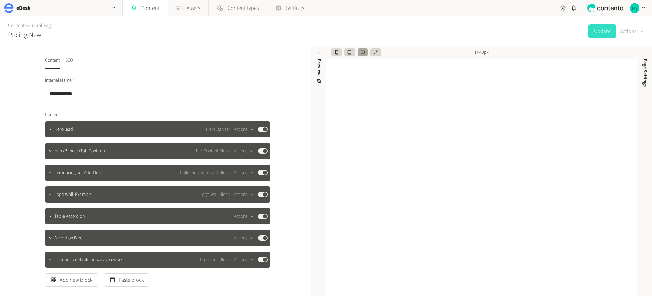
click at [644, 85] on span "Page Settings" at bounding box center [644, 73] width 7 height 28
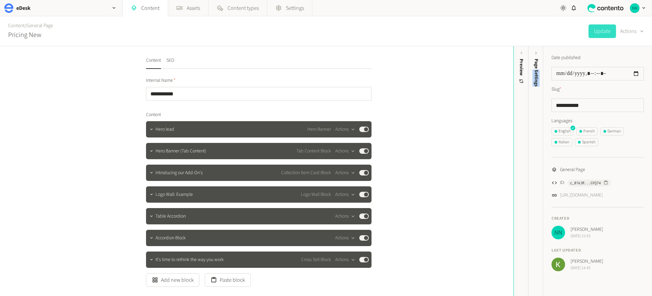
click at [644, 85] on div "**********" at bounding box center [590, 171] width 124 height 250
click at [583, 129] on div "French" at bounding box center [586, 131] width 15 height 6
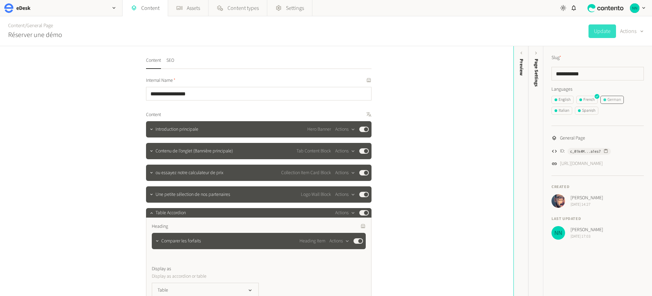
click at [614, 101] on div "German" at bounding box center [611, 100] width 17 height 6
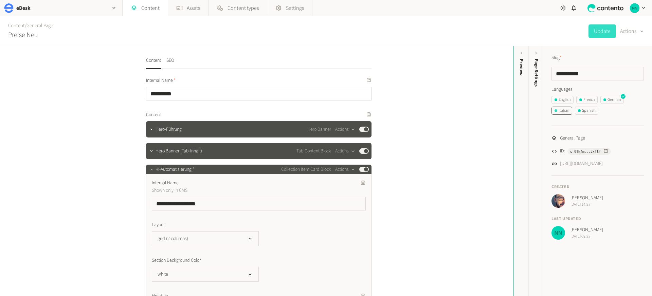
click at [566, 110] on div "Italian" at bounding box center [561, 111] width 15 height 6
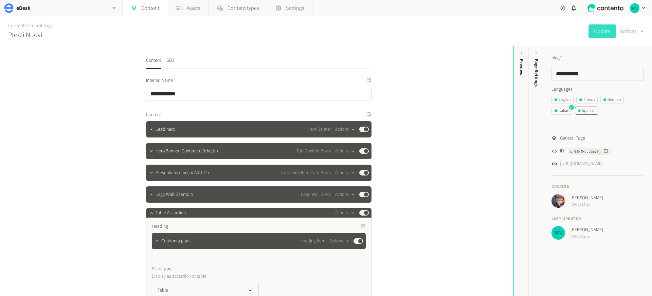
click at [580, 109] on div "Spanish" at bounding box center [586, 111] width 17 height 6
click at [167, 58] on button "SEO" at bounding box center [170, 63] width 8 height 12
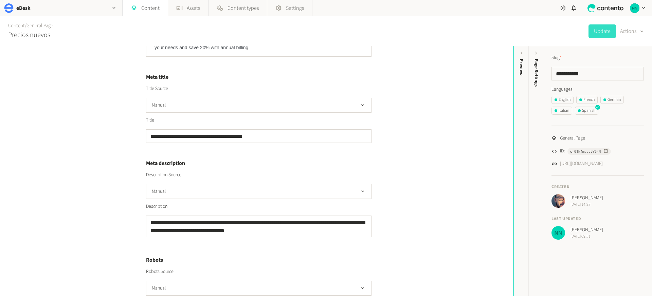
scroll to position [109, 0]
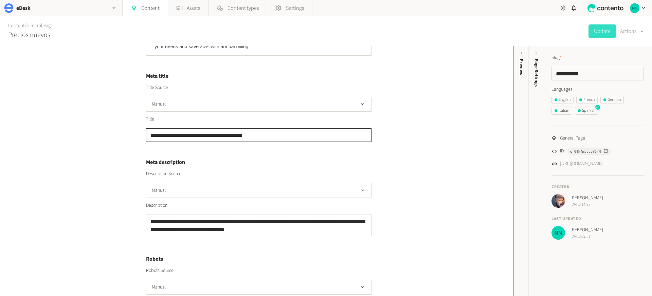
click at [351, 133] on input "**********" at bounding box center [258, 135] width 225 height 14
click at [363, 124] on div "**********" at bounding box center [258, 129] width 225 height 26
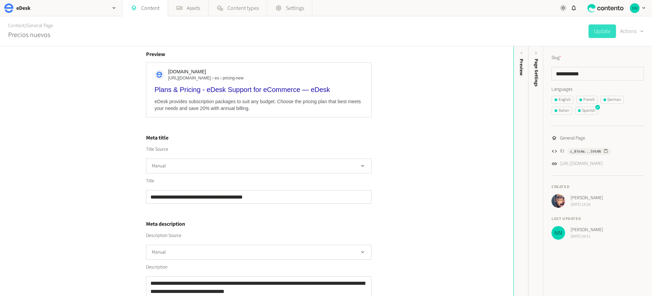
scroll to position [0, 0]
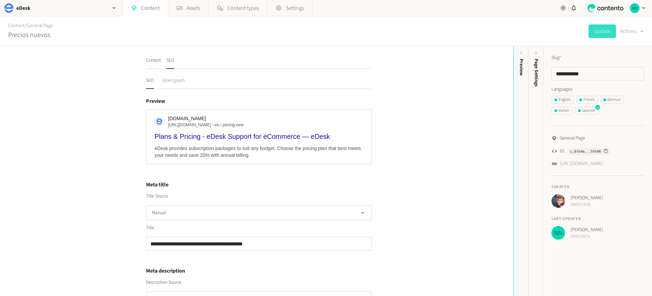
click at [177, 81] on button "Open graph" at bounding box center [173, 83] width 23 height 12
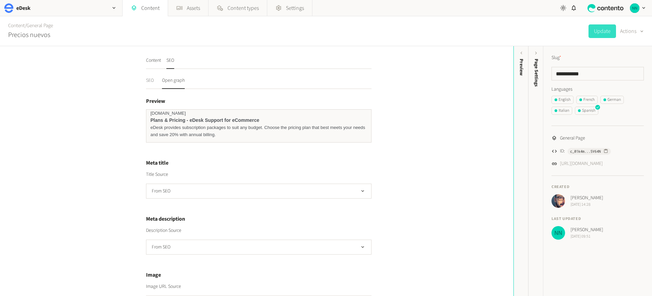
click at [149, 78] on button "SEO" at bounding box center [150, 83] width 8 height 12
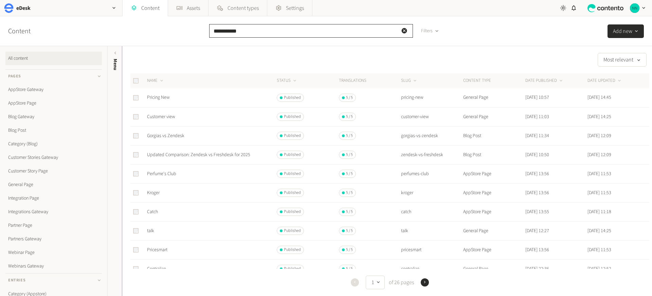
click at [251, 28] on input "**********" at bounding box center [311, 31] width 204 height 14
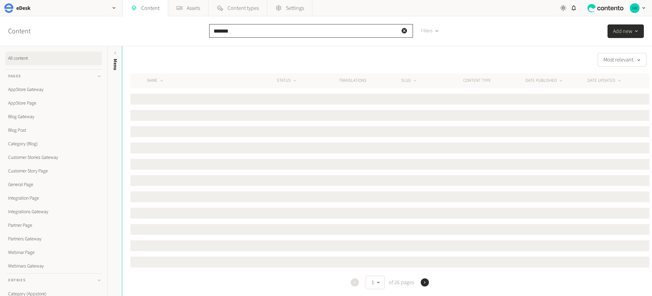
type input "*******"
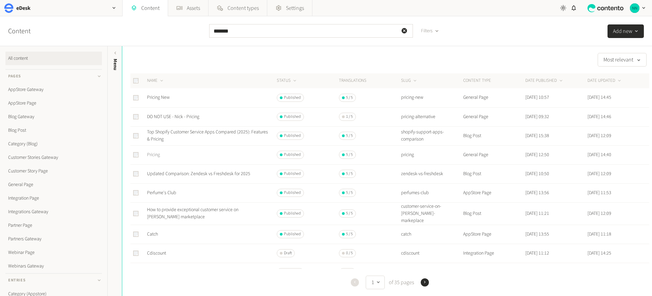
click at [158, 155] on link "Pricing" at bounding box center [153, 154] width 13 height 7
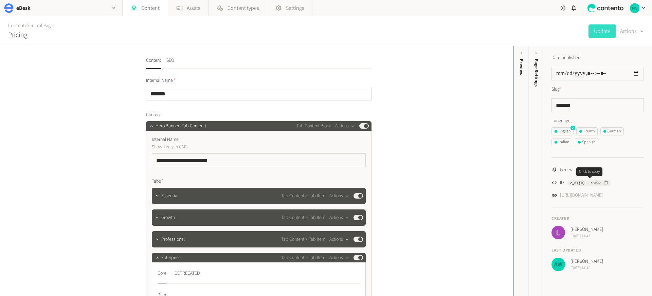
click at [605, 183] on icon "button" at bounding box center [605, 182] width 5 height 5
click at [143, 6] on link "Content" at bounding box center [145, 8] width 45 height 16
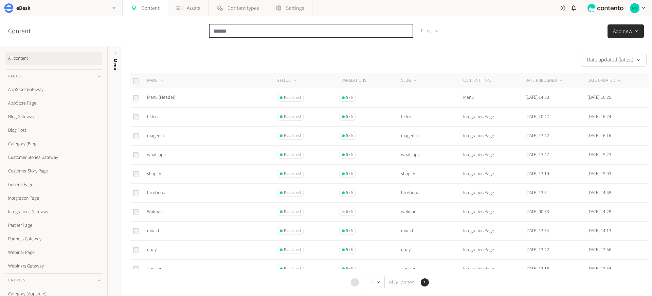
click at [235, 29] on input "text" at bounding box center [311, 31] width 204 height 14
paste input "**********"
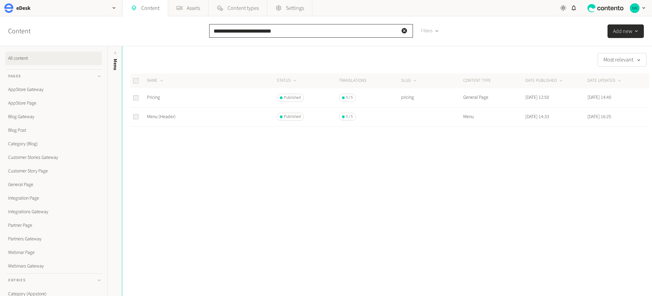
type input "**********"
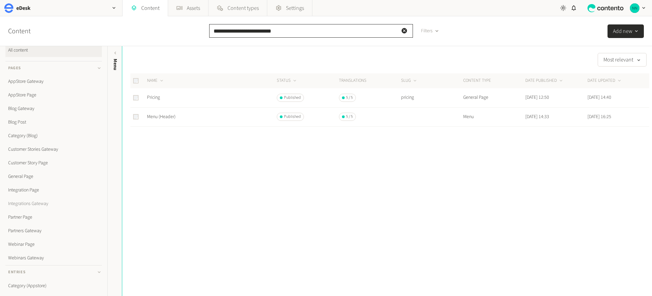
scroll to position [8, 0]
click at [34, 190] on link "Integration Page" at bounding box center [53, 190] width 96 height 14
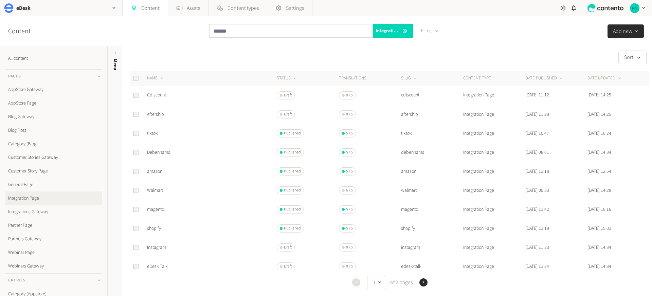
scroll to position [7, 0]
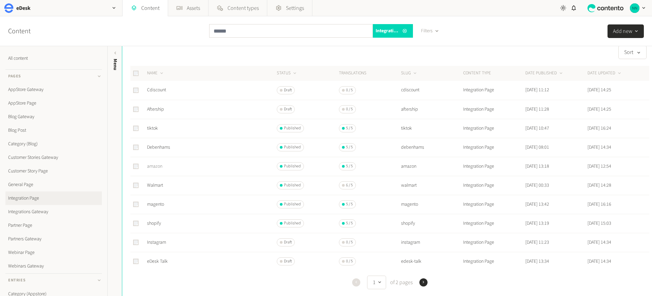
click at [154, 165] on link "amazon" at bounding box center [154, 166] width 15 height 7
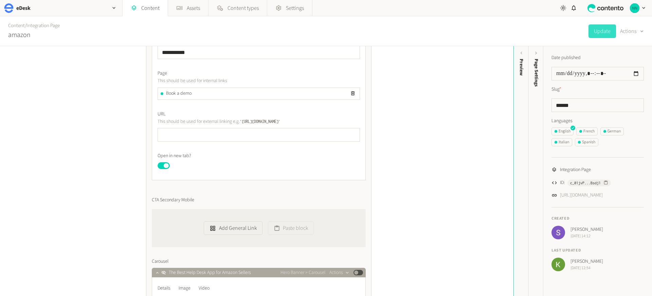
scroll to position [615, 0]
